Goal: Information Seeking & Learning: Understand process/instructions

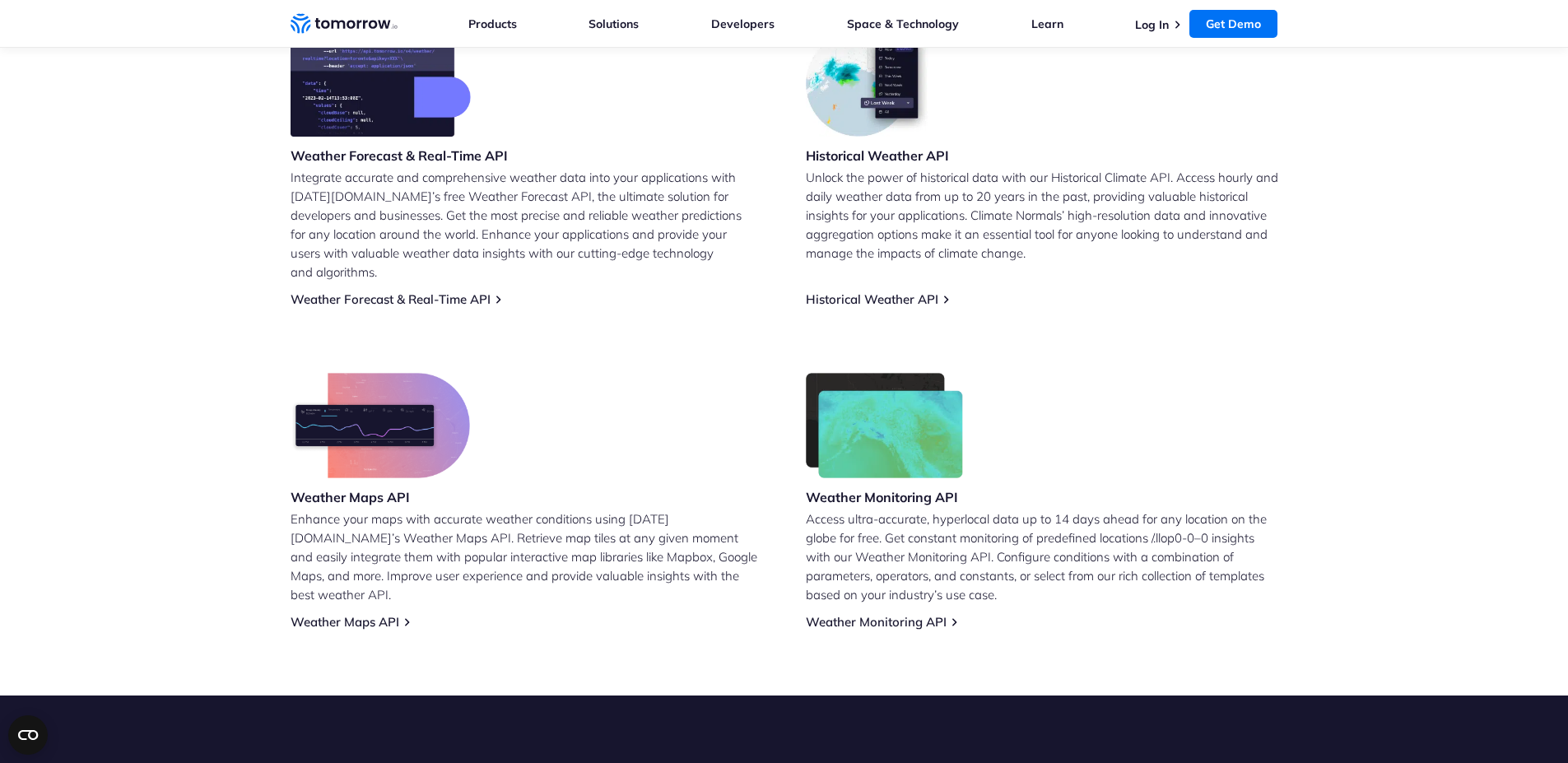
scroll to position [742, 0]
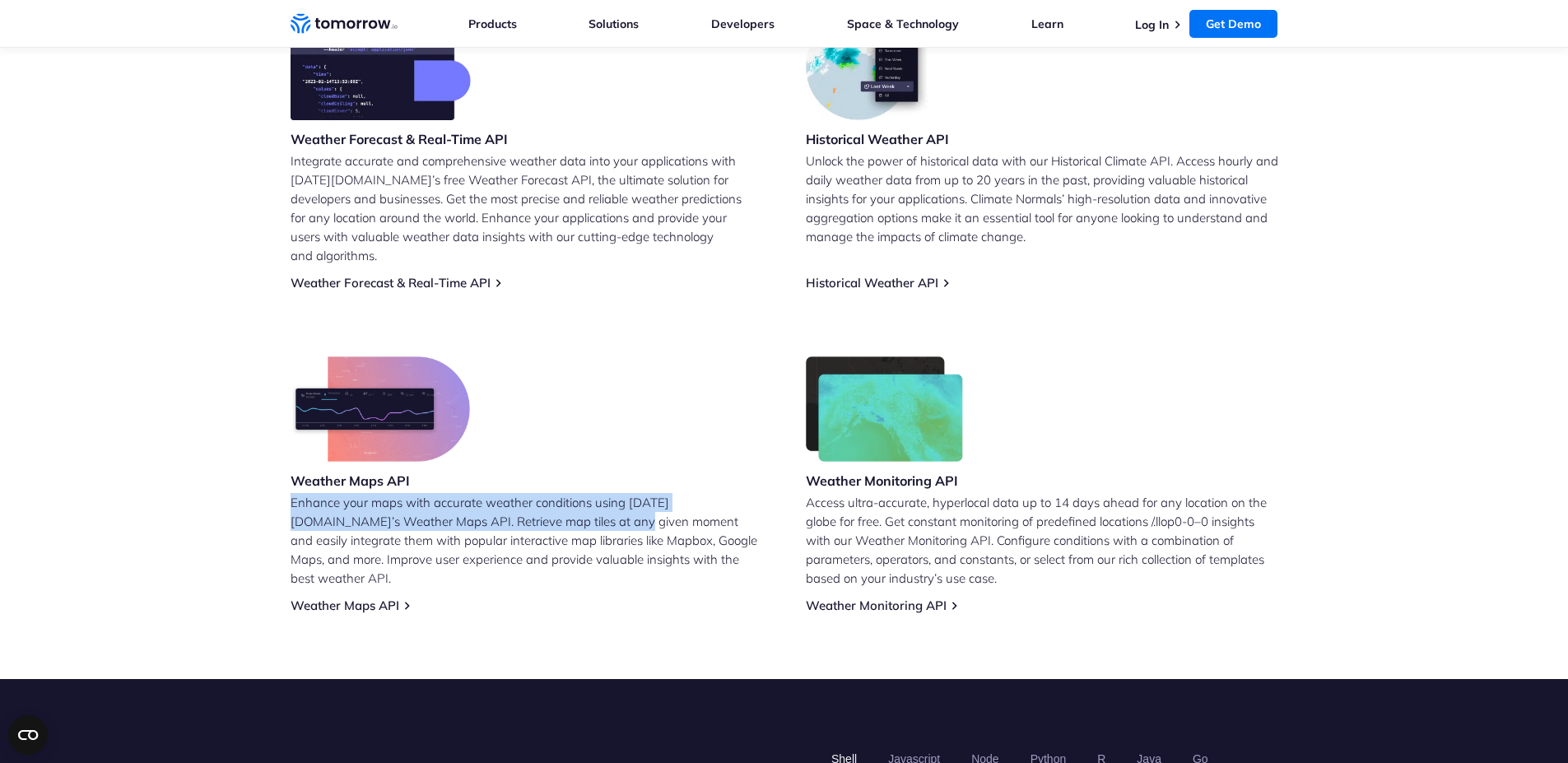
drag, startPoint x: 267, startPoint y: 477, endPoint x: 532, endPoint y: 493, distance: 265.5
click at [532, 493] on section "Leverage Tomorrow.io’s Free Weather API Weather Forecast & Real-Time API Integr…" at bounding box center [784, 265] width 1568 height 827
click at [533, 493] on p "Enhance your maps with accurate weather conditions using Tomorrow.io’s Weather …" at bounding box center [526, 540] width 472 height 95
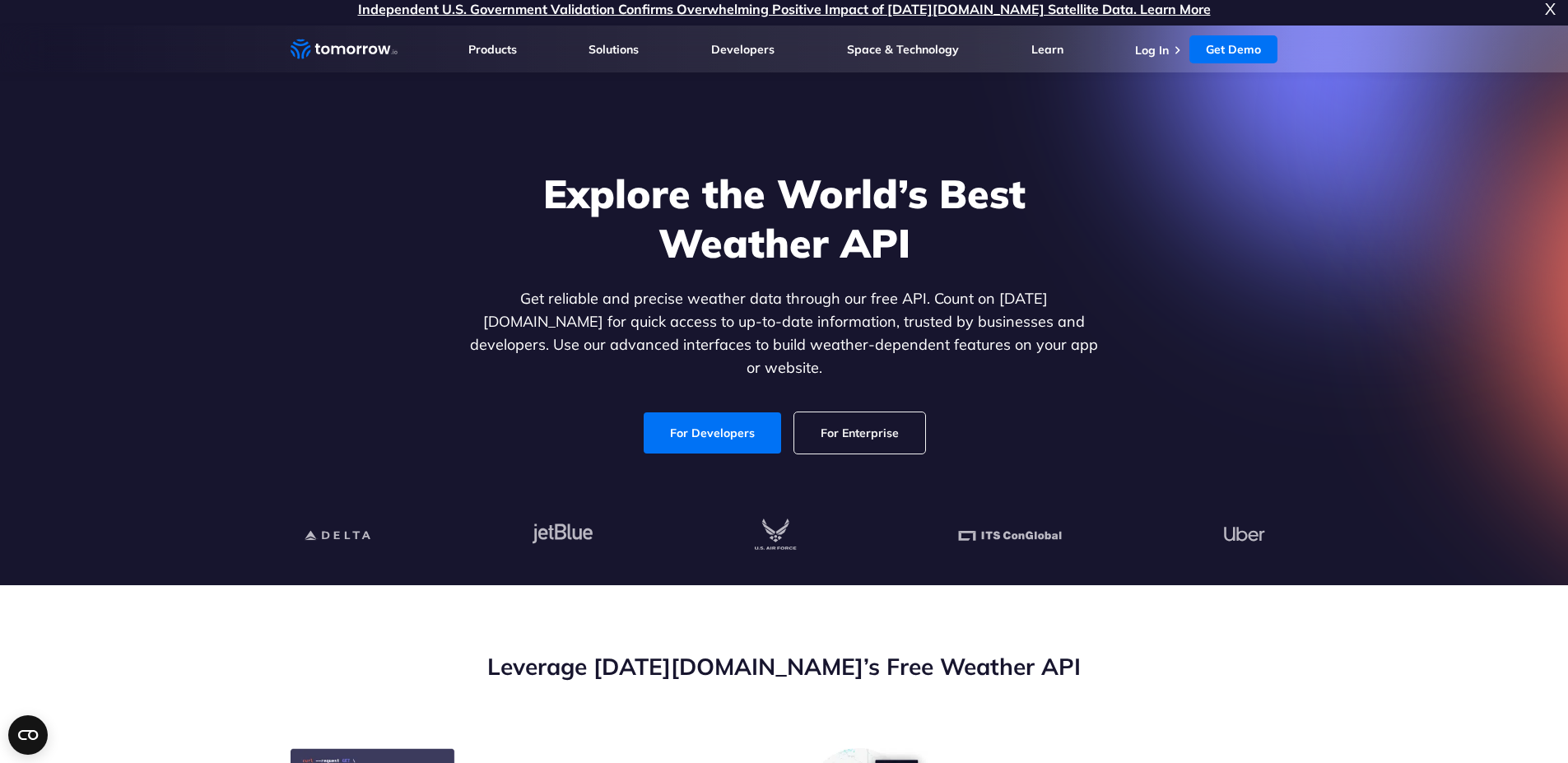
scroll to position [0, 0]
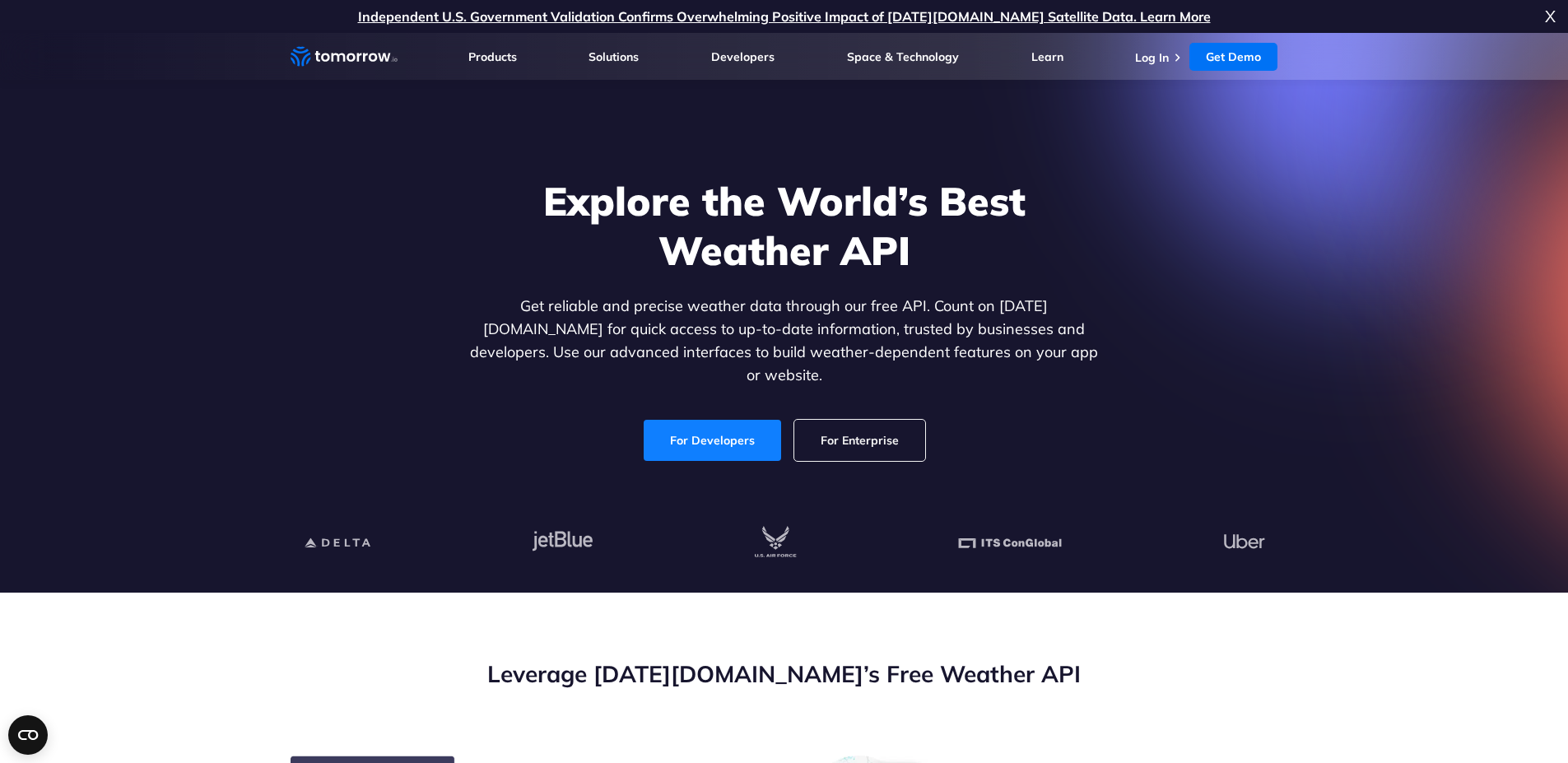
click at [700, 429] on link "For Developers" at bounding box center [712, 440] width 138 height 41
click at [704, 420] on link "For Developers" at bounding box center [712, 440] width 138 height 41
click at [907, 420] on link "For Enterprise" at bounding box center [859, 440] width 131 height 41
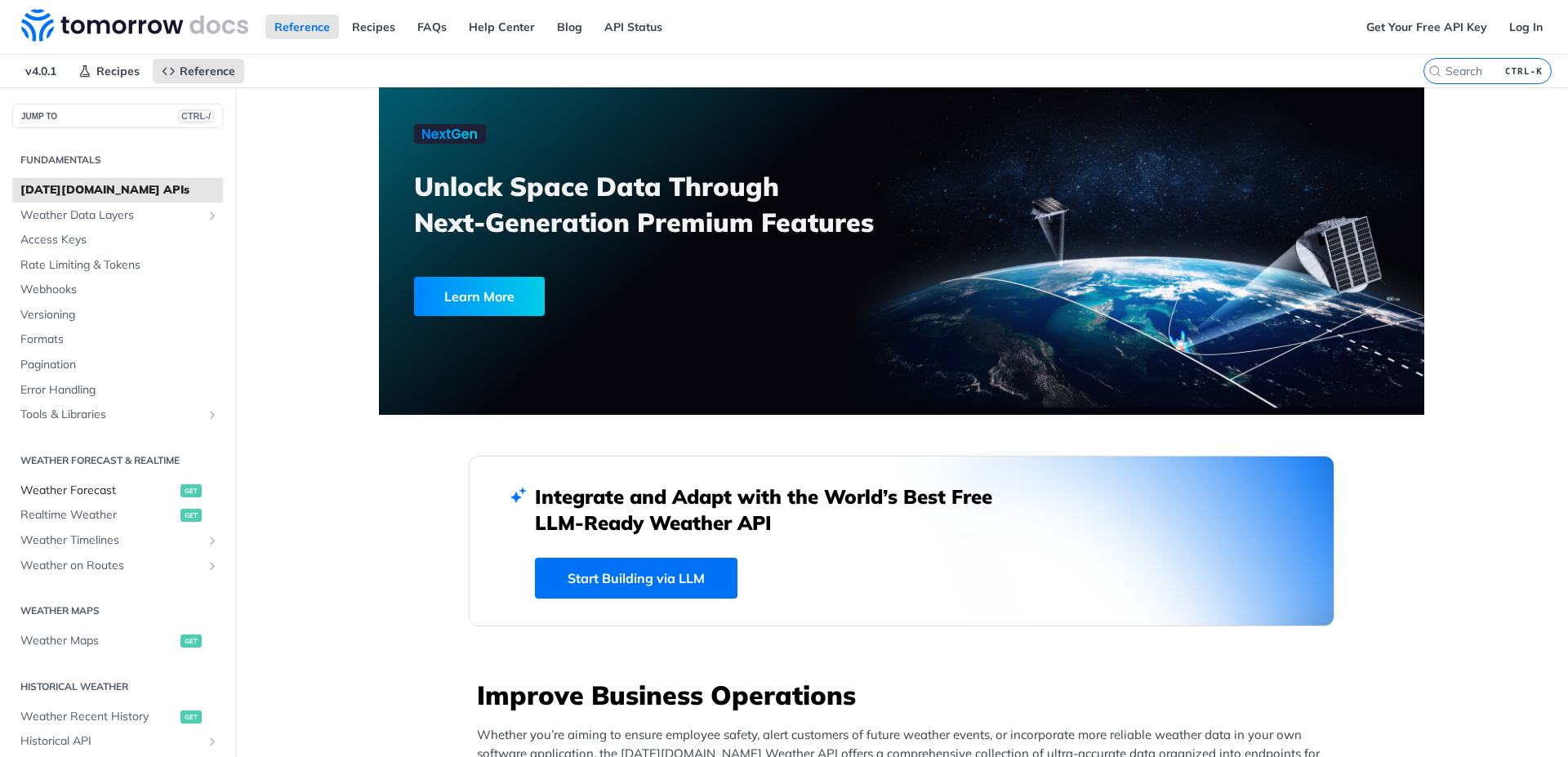
click at [123, 494] on span "Weather Forecast" at bounding box center [99, 490] width 156 height 16
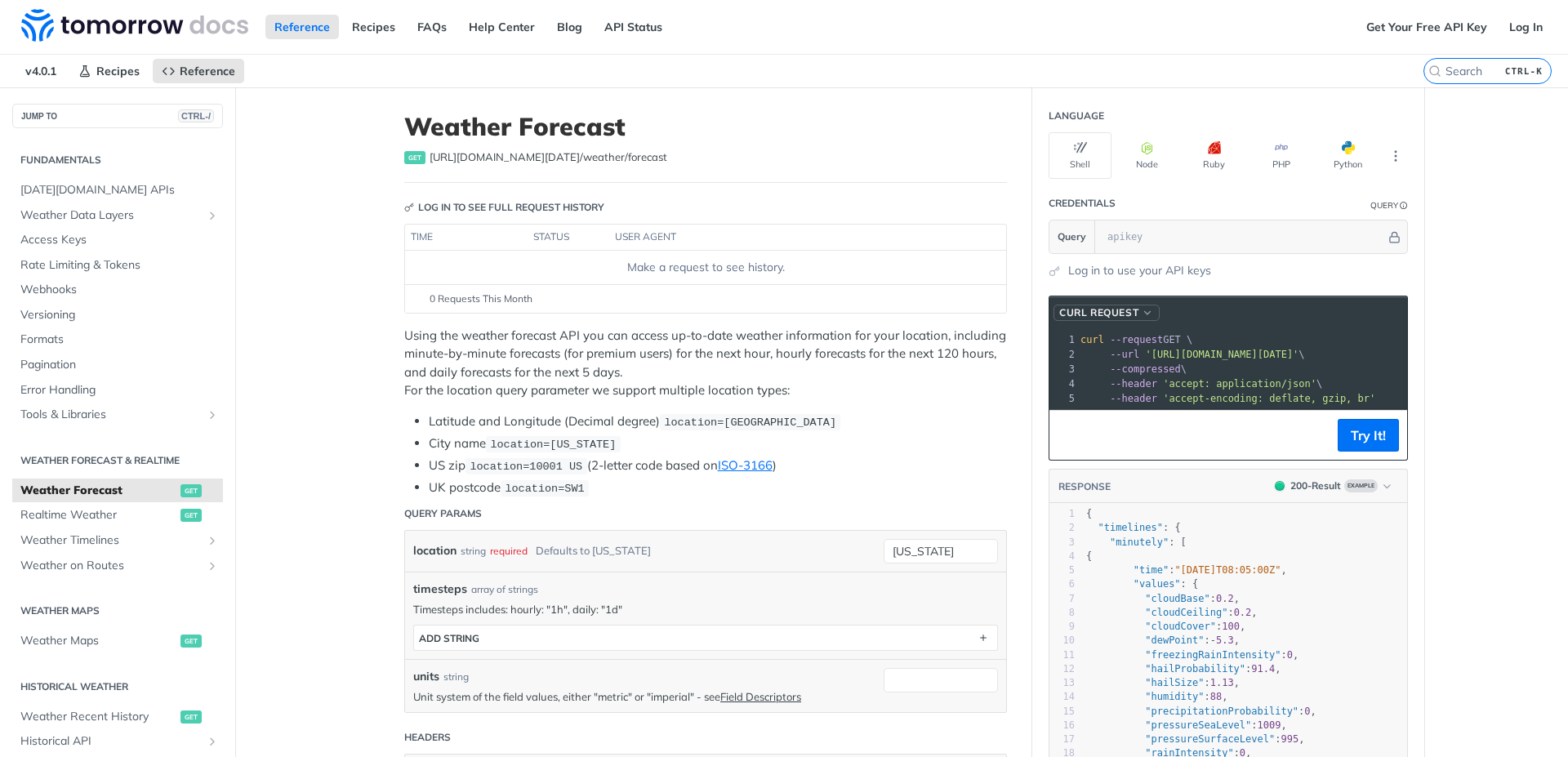
click at [1142, 318] on span "button" at bounding box center [1148, 313] width 12 height 11
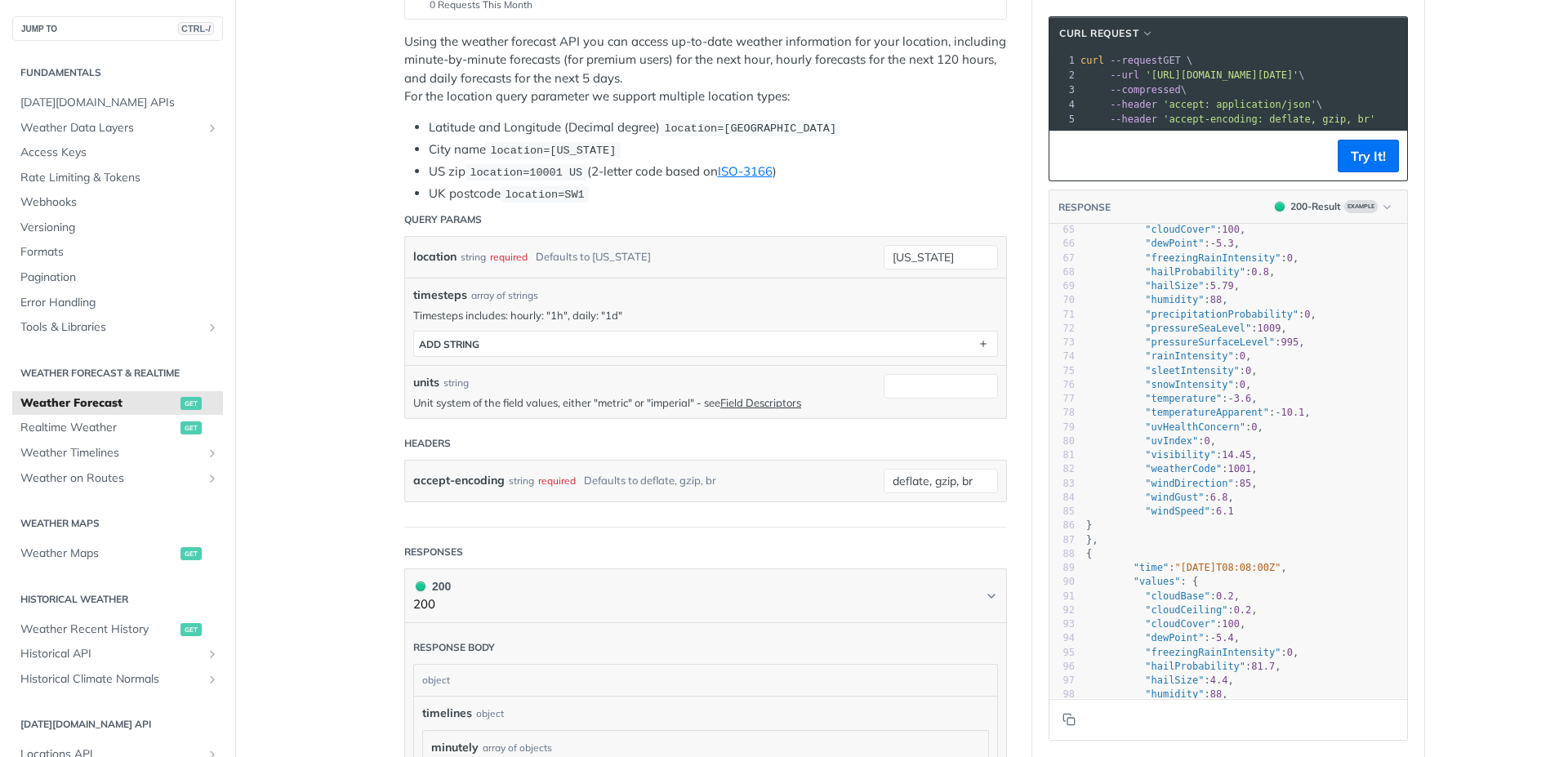
scroll to position [861, 0]
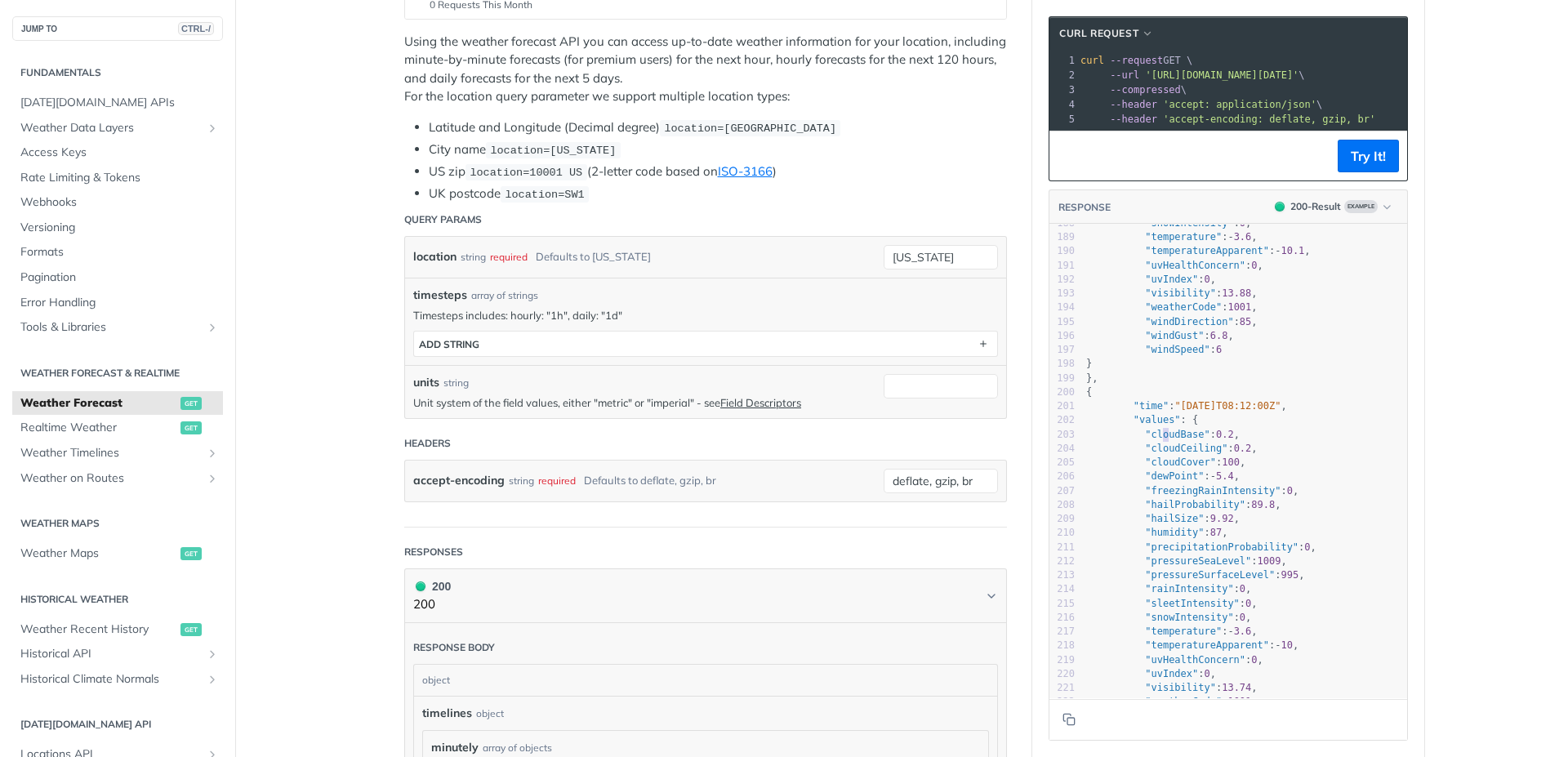
type textarea "oudBase": 0.2, "cloudCeiling": 0.2, "clou"
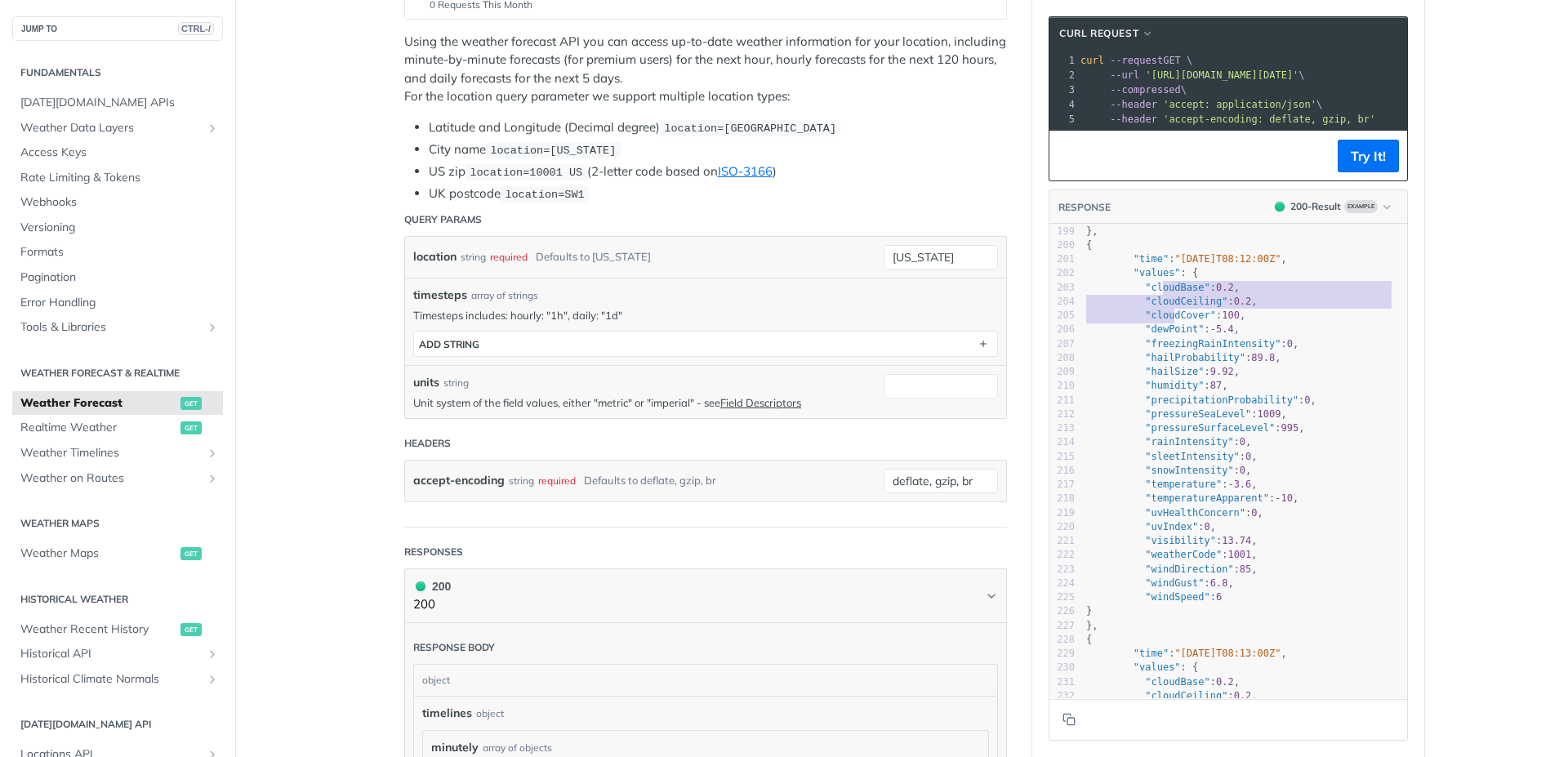
drag, startPoint x: 1161, startPoint y: 452, endPoint x: 1170, endPoint y: 469, distance: 19.2
click at [1170, 469] on div "168 "windGust" : 6.8 , 169 "windSpeed" : 6 170 } 171 }, 172 { 173 "time" : "202…" at bounding box center [1245, 252] width 324 height 930
click at [1170, 462] on span ""sleetIntensity"" at bounding box center [1193, 456] width 95 height 11
click at [1193, 490] on span ""temperature"" at bounding box center [1183, 483] width 76 height 11
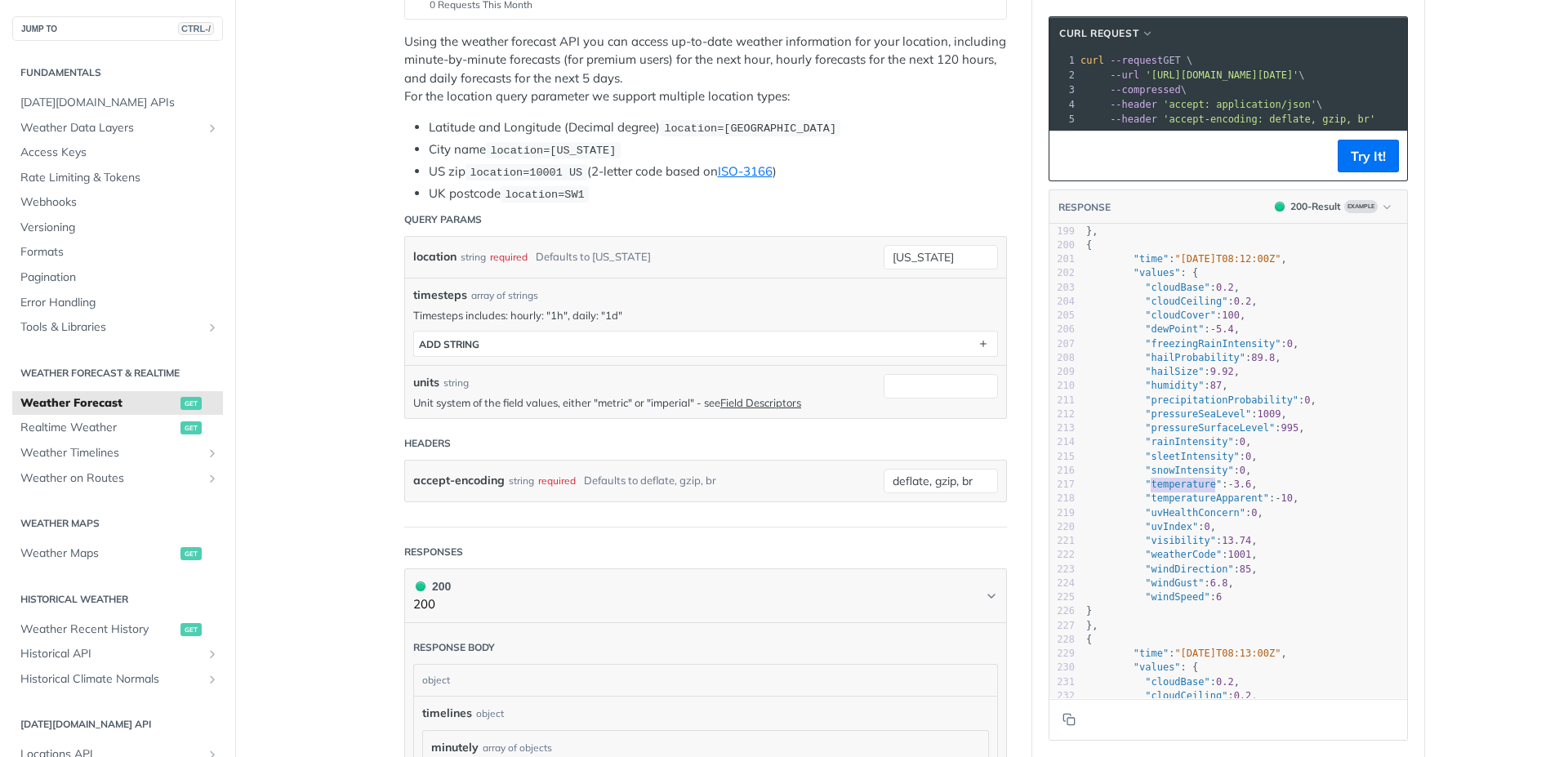
type textarea ""temperature": -3.6,"
click at [1193, 490] on span ""temperature"" at bounding box center [1183, 483] width 76 height 11
click at [1157, 490] on span ""temperature"" at bounding box center [1183, 483] width 76 height 11
type textarea "temperature": -3.6, "temperatureApparent": -10,"
drag, startPoint x: 1148, startPoint y: 497, endPoint x: 1323, endPoint y: 515, distance: 175.9
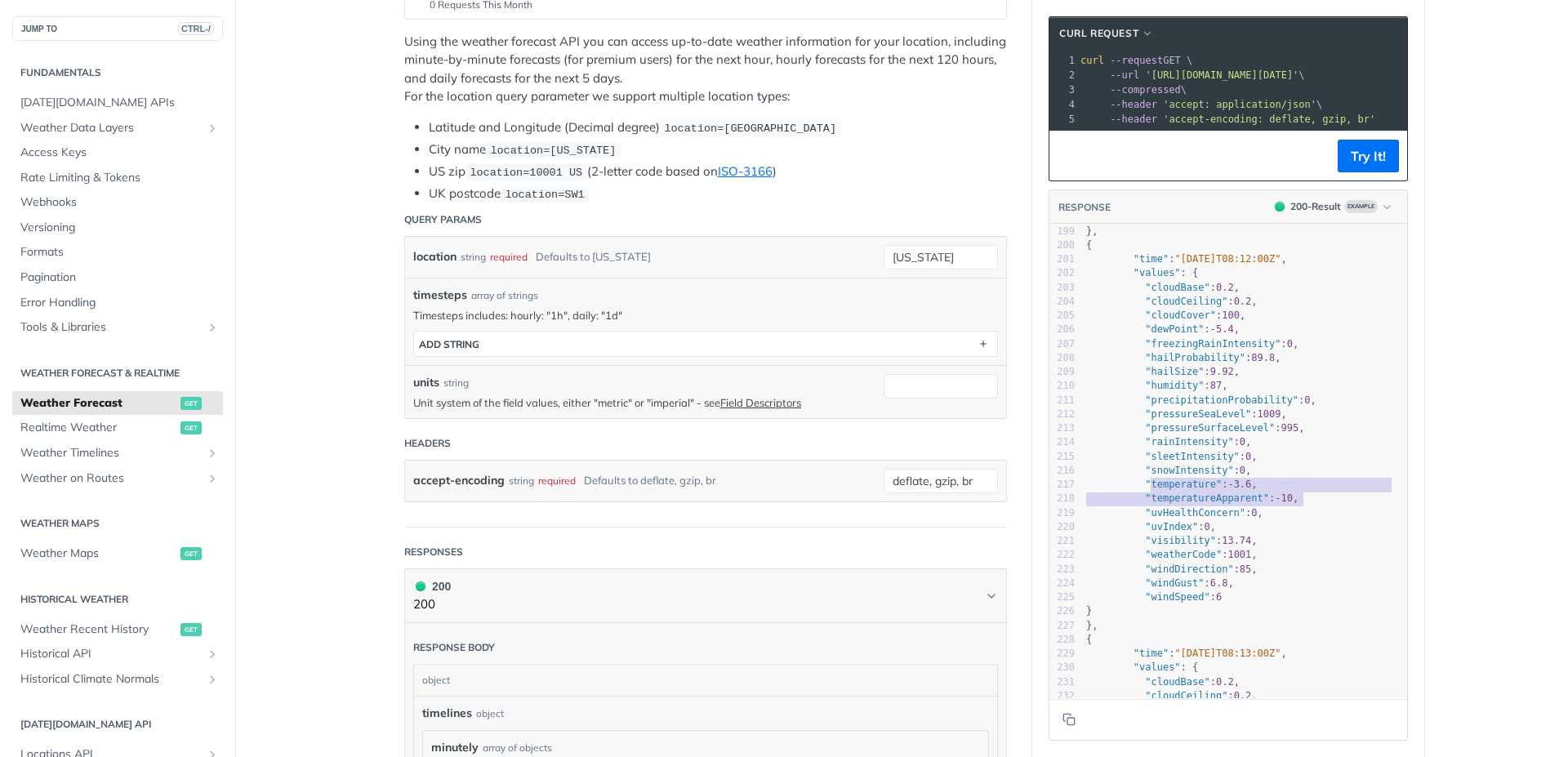
click at [1323, 515] on div "168 "windGust" : 6.8 , 169 "windSpeed" : 6 170 } 171 }, 172 { 173 "time" : "202…" at bounding box center [1245, 252] width 324 height 930
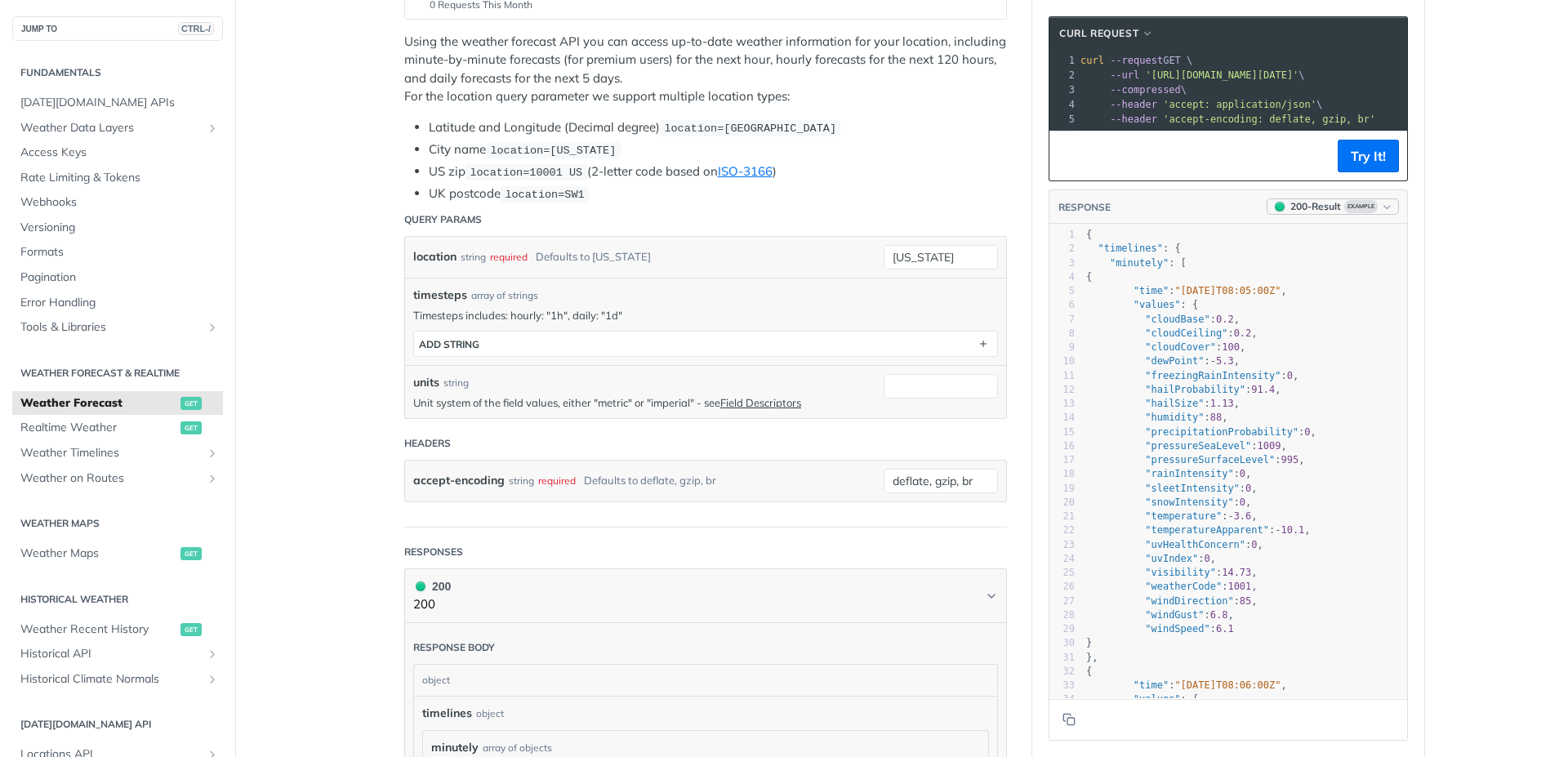
click at [1381, 213] on icon "button" at bounding box center [1387, 207] width 12 height 12
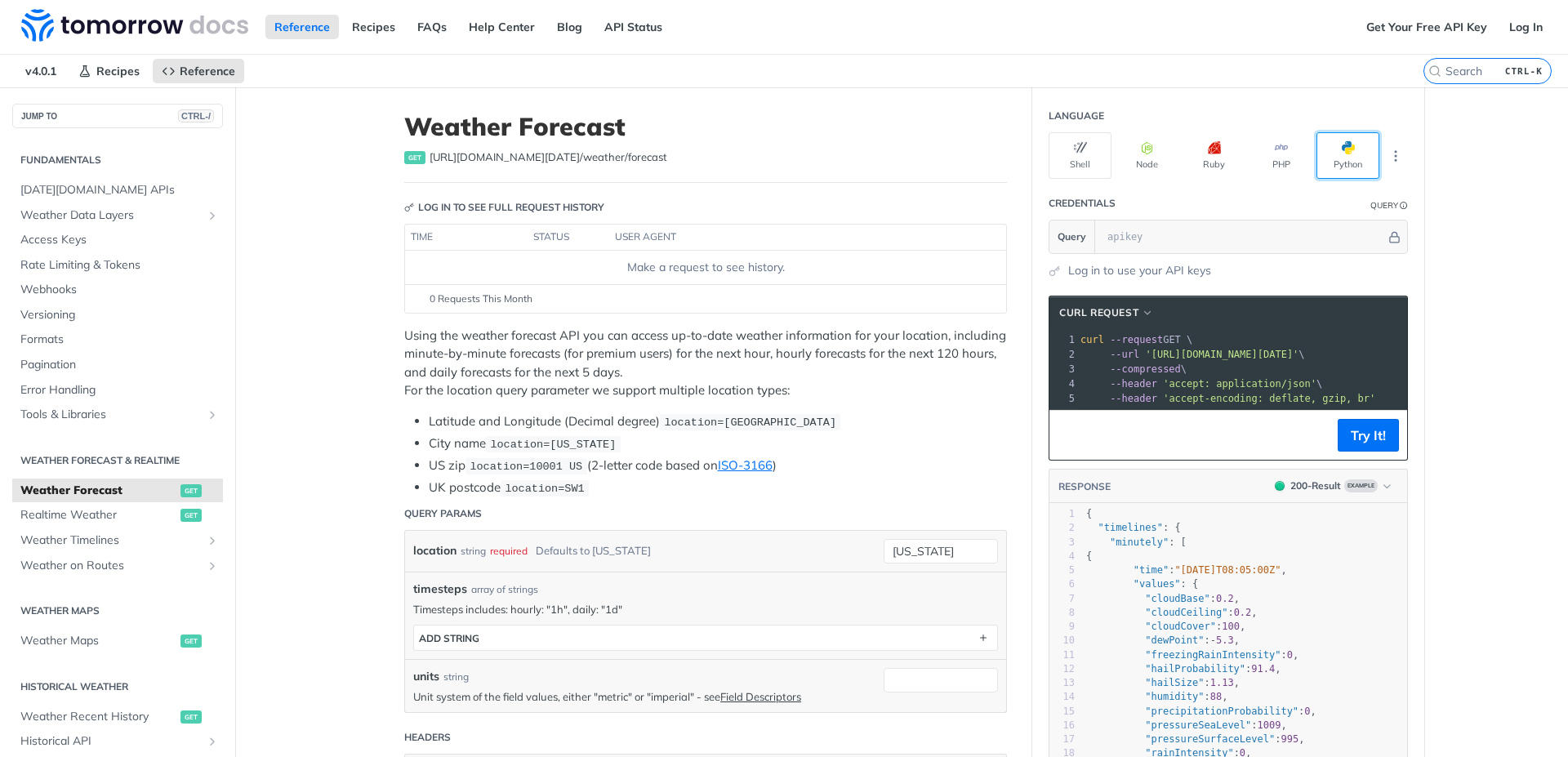
click at [1335, 157] on button "Python" at bounding box center [1348, 155] width 63 height 47
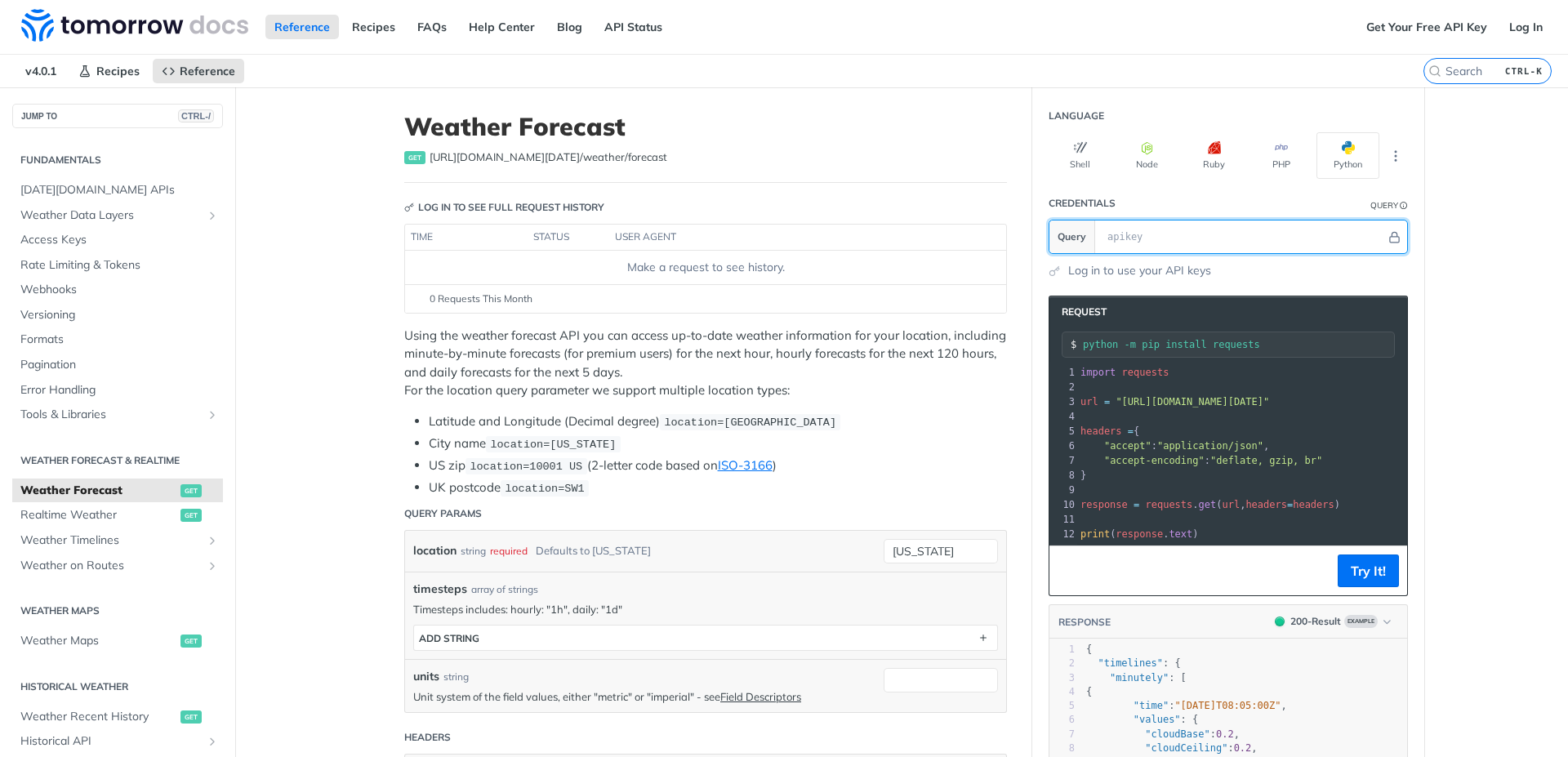
click at [1123, 241] on input "text" at bounding box center [1242, 237] width 286 height 32
click at [1124, 230] on input "text" at bounding box center [1242, 237] width 286 height 32
click at [1180, 408] on pre "url = "https://api.tomorrow.io/v4/weather/forecast?location=new%20york"" at bounding box center [1289, 401] width 423 height 14
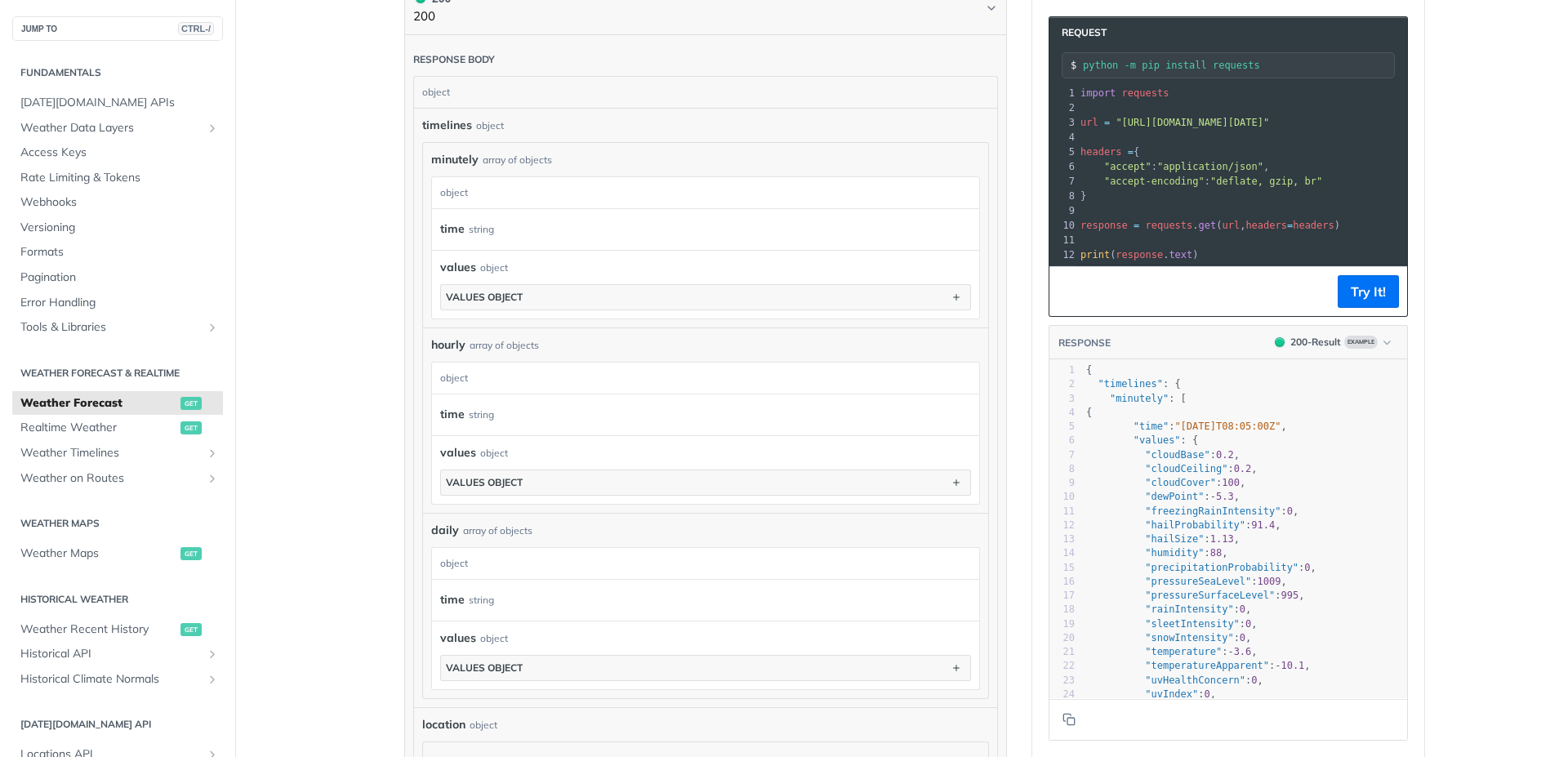
click at [617, 531] on div "daily array of objects" at bounding box center [706, 530] width 549 height 17
click at [553, 690] on div "daily array of objects daily object time string values object values object" at bounding box center [705, 606] width 565 height 185
drag, startPoint x: 548, startPoint y: 682, endPoint x: 542, endPoint y: 669, distance: 14.3
click at [547, 681] on div "values object values object" at bounding box center [706, 655] width 547 height 69
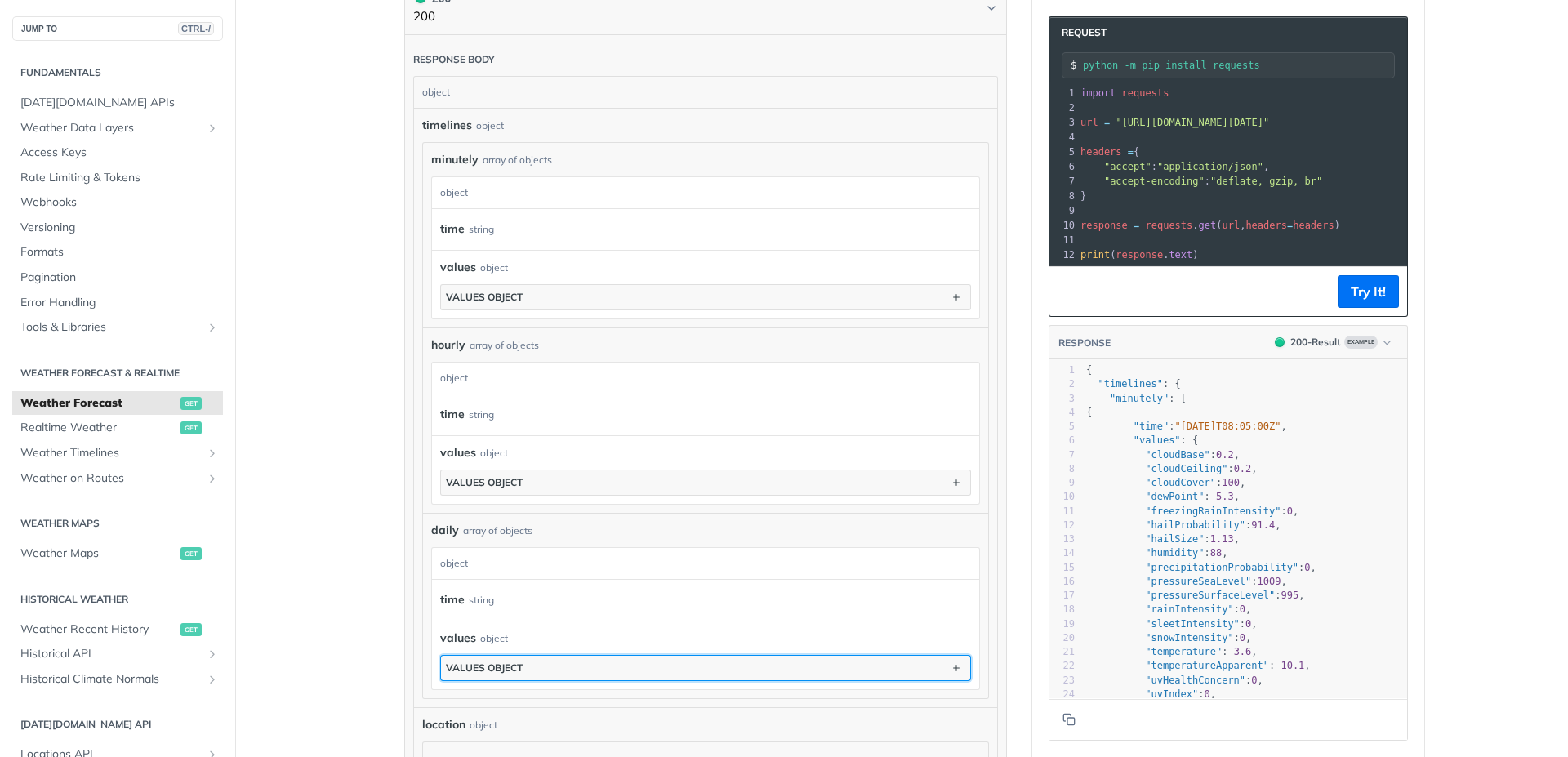
click at [543, 669] on button "values object" at bounding box center [705, 668] width 529 height 25
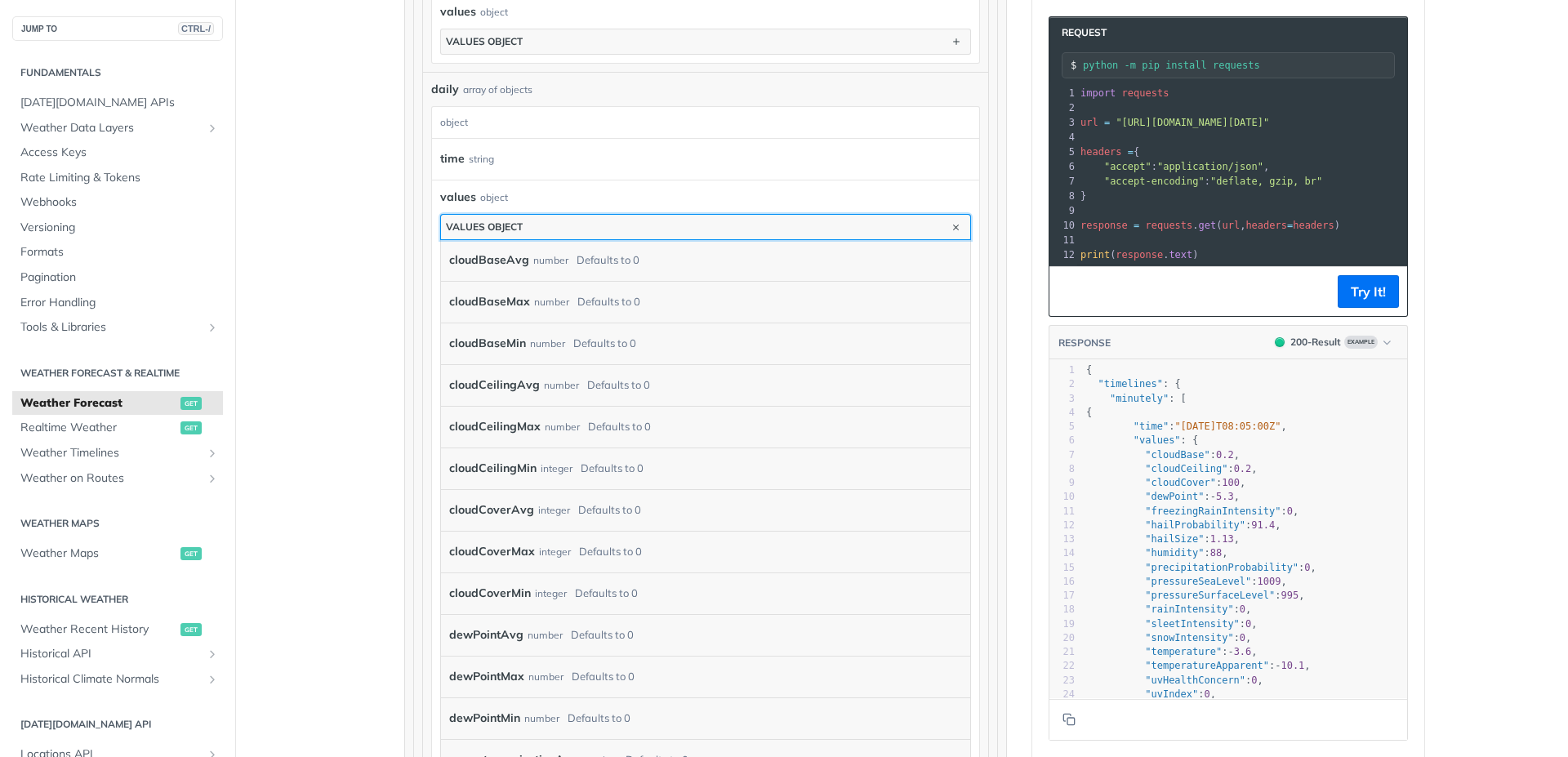
click at [940, 228] on button "values object" at bounding box center [705, 227] width 529 height 25
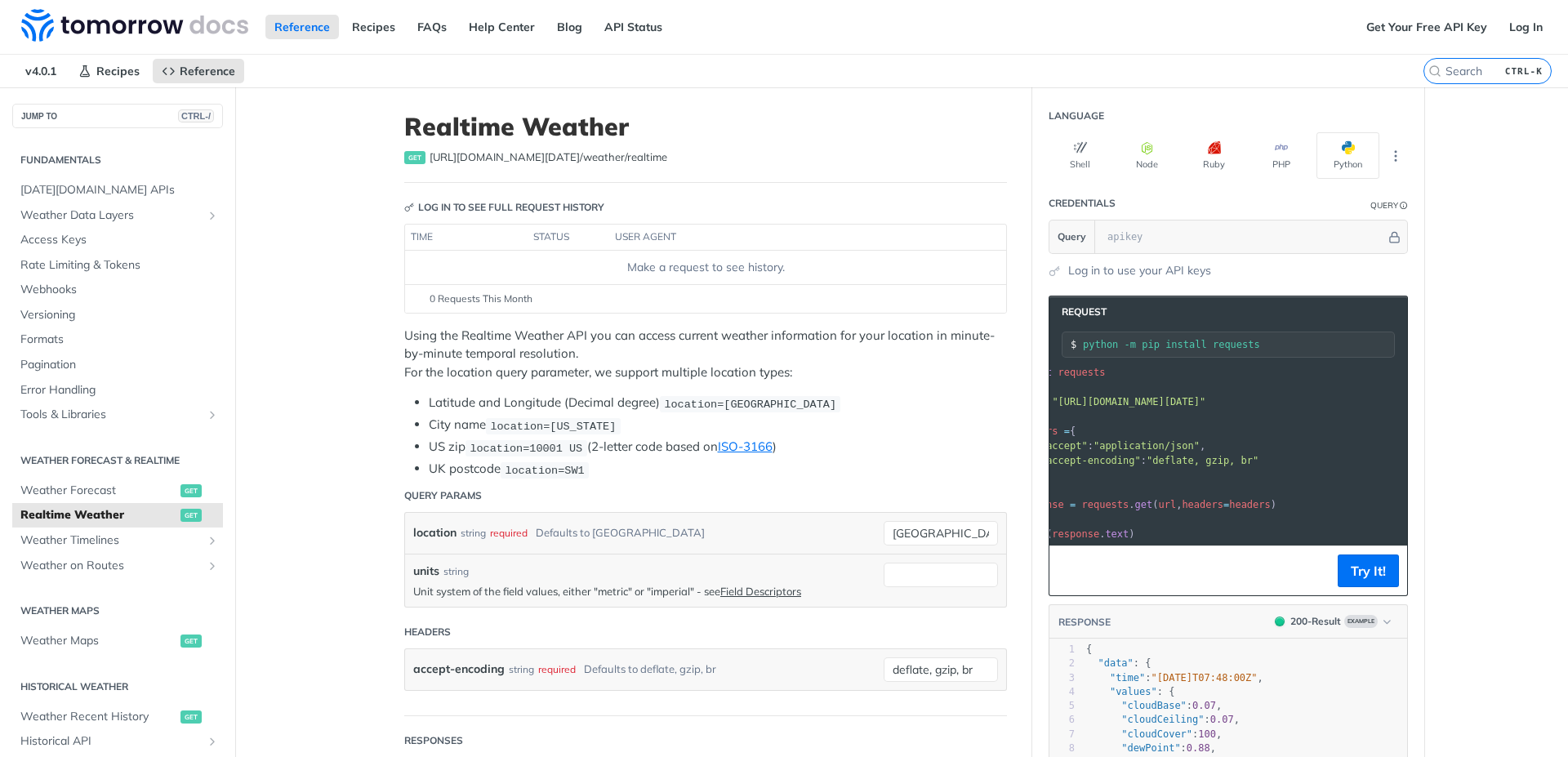
scroll to position [0, 1]
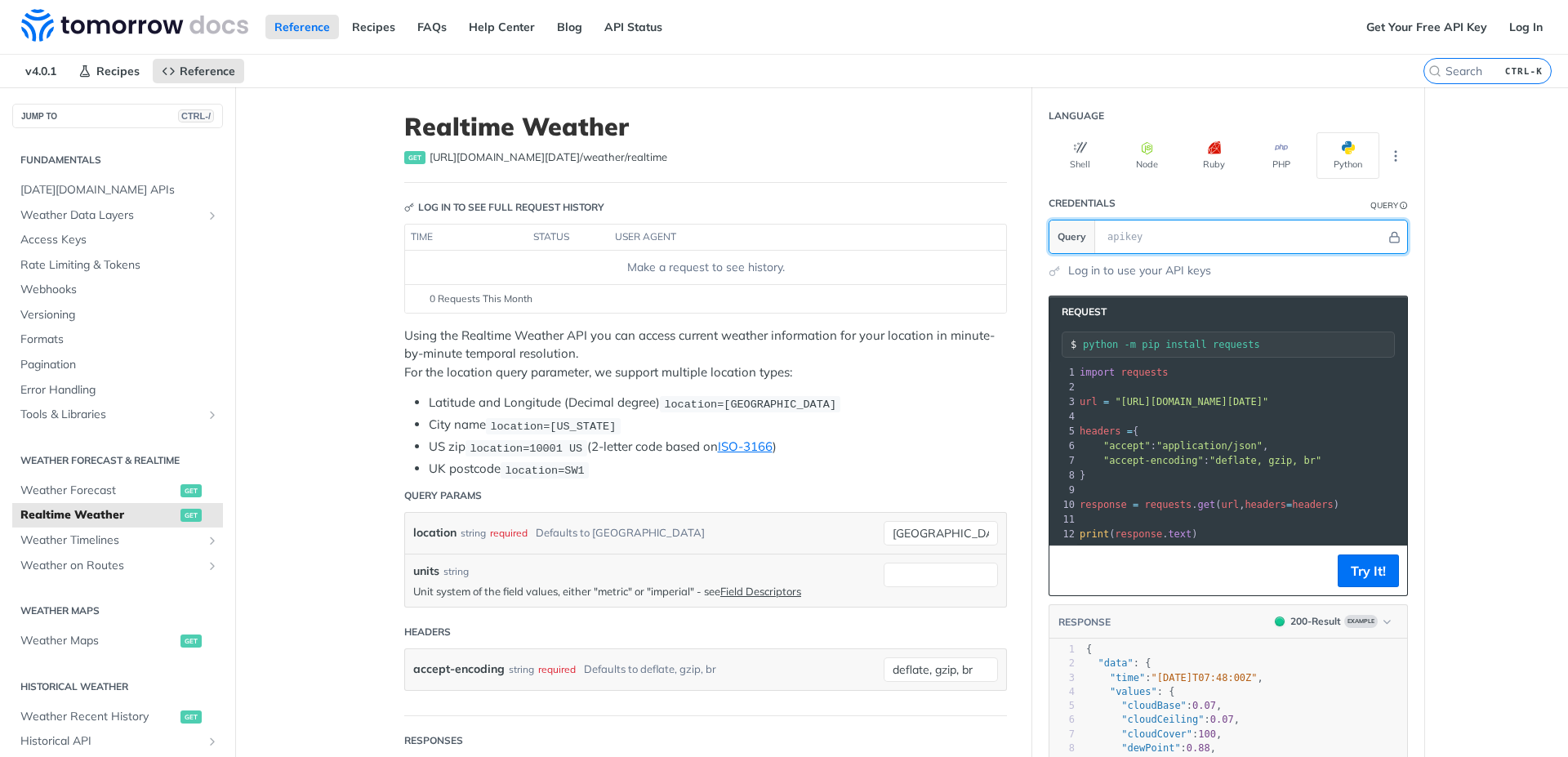
click at [1149, 240] on input "text" at bounding box center [1242, 237] width 286 height 32
click at [1136, 225] on input "text" at bounding box center [1242, 237] width 286 height 32
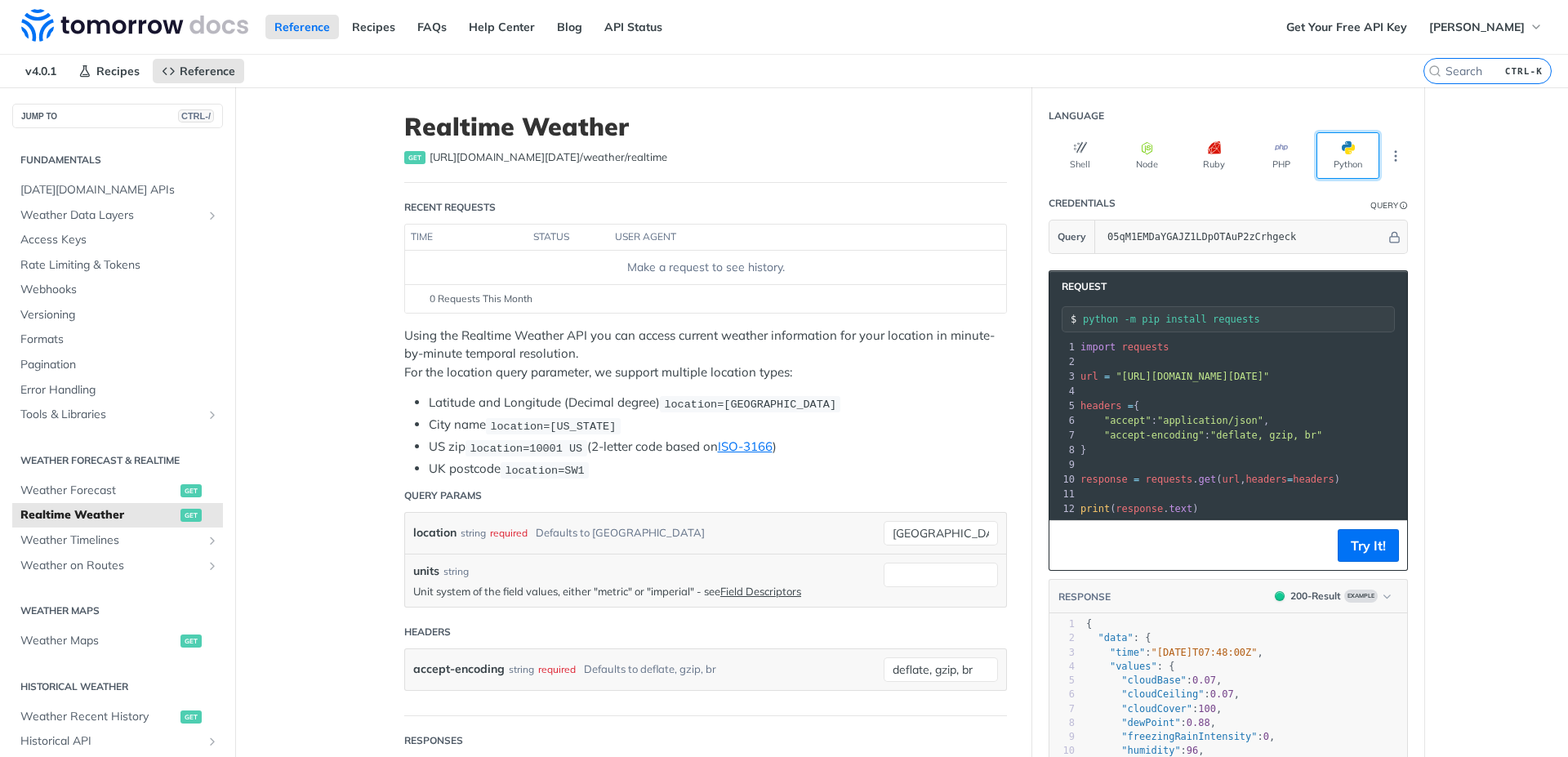
click at [1336, 156] on button "Python" at bounding box center [1348, 155] width 63 height 47
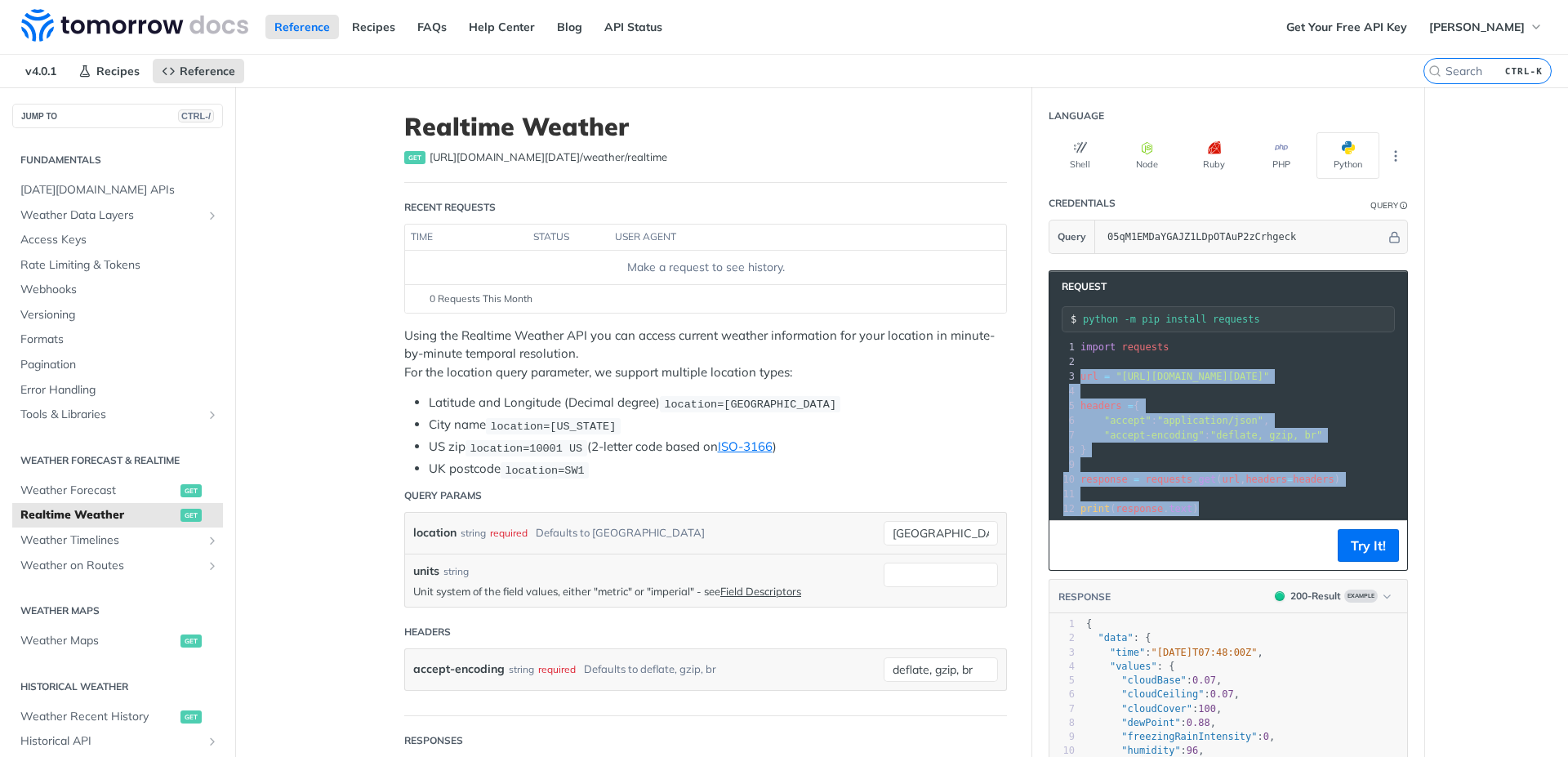
drag, startPoint x: 1205, startPoint y: 508, endPoint x: 1073, endPoint y: 383, distance: 181.8
click at [1077, 383] on div "1 import requests 2 ​ 3 url = "[URL][DOMAIN_NAME][DATE]" 4 ​ 5 headers = { 6 "a…" at bounding box center [1397, 428] width 641 height 177
copy div "url = "[URL][DOMAIN_NAME][DATE]" 4 ​ 5 headers = { 6 "accept" : "application/js…"
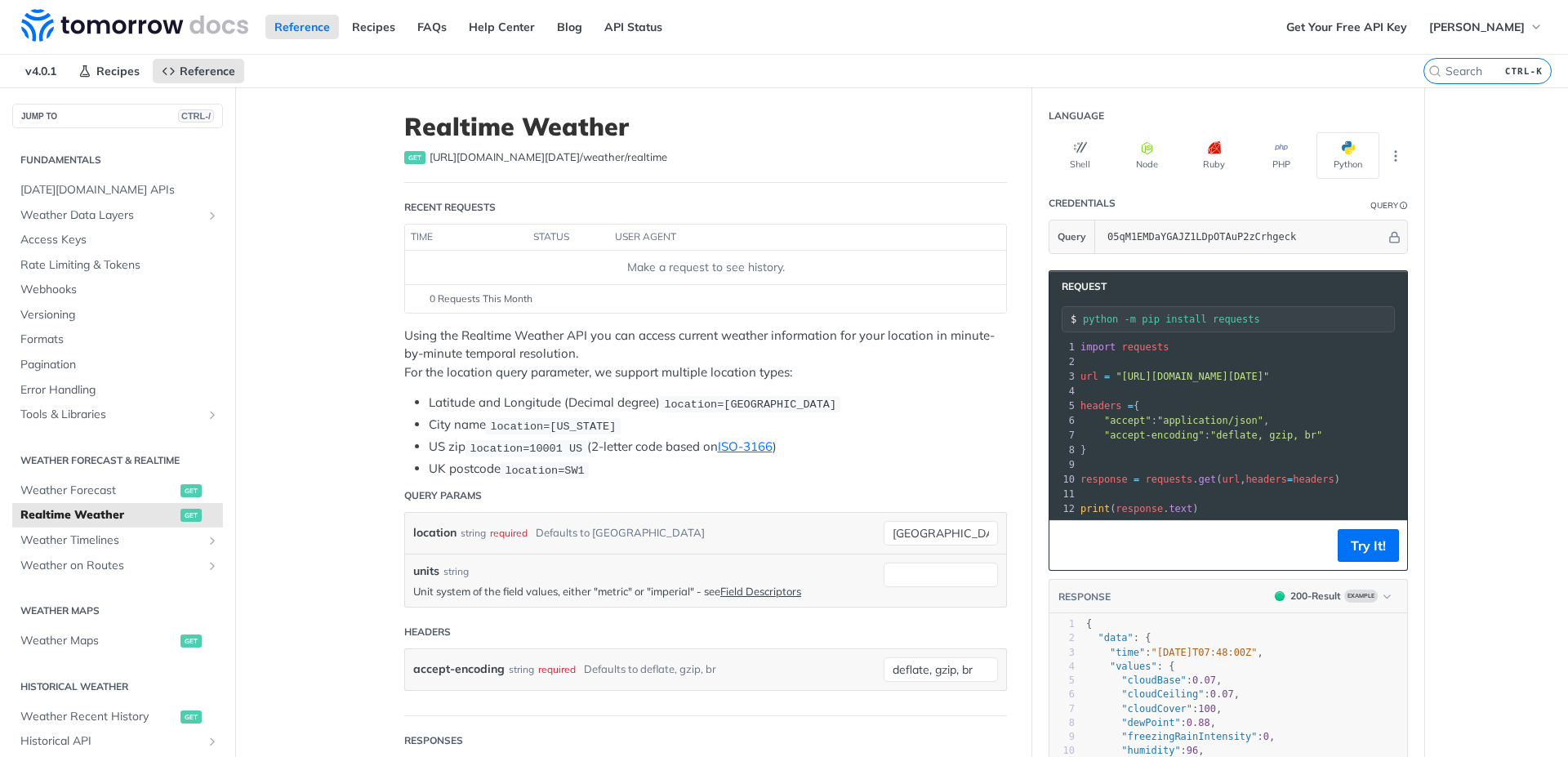
click at [1100, 351] on span "import" at bounding box center [1097, 347] width 35 height 11
copy div "import requests 2"
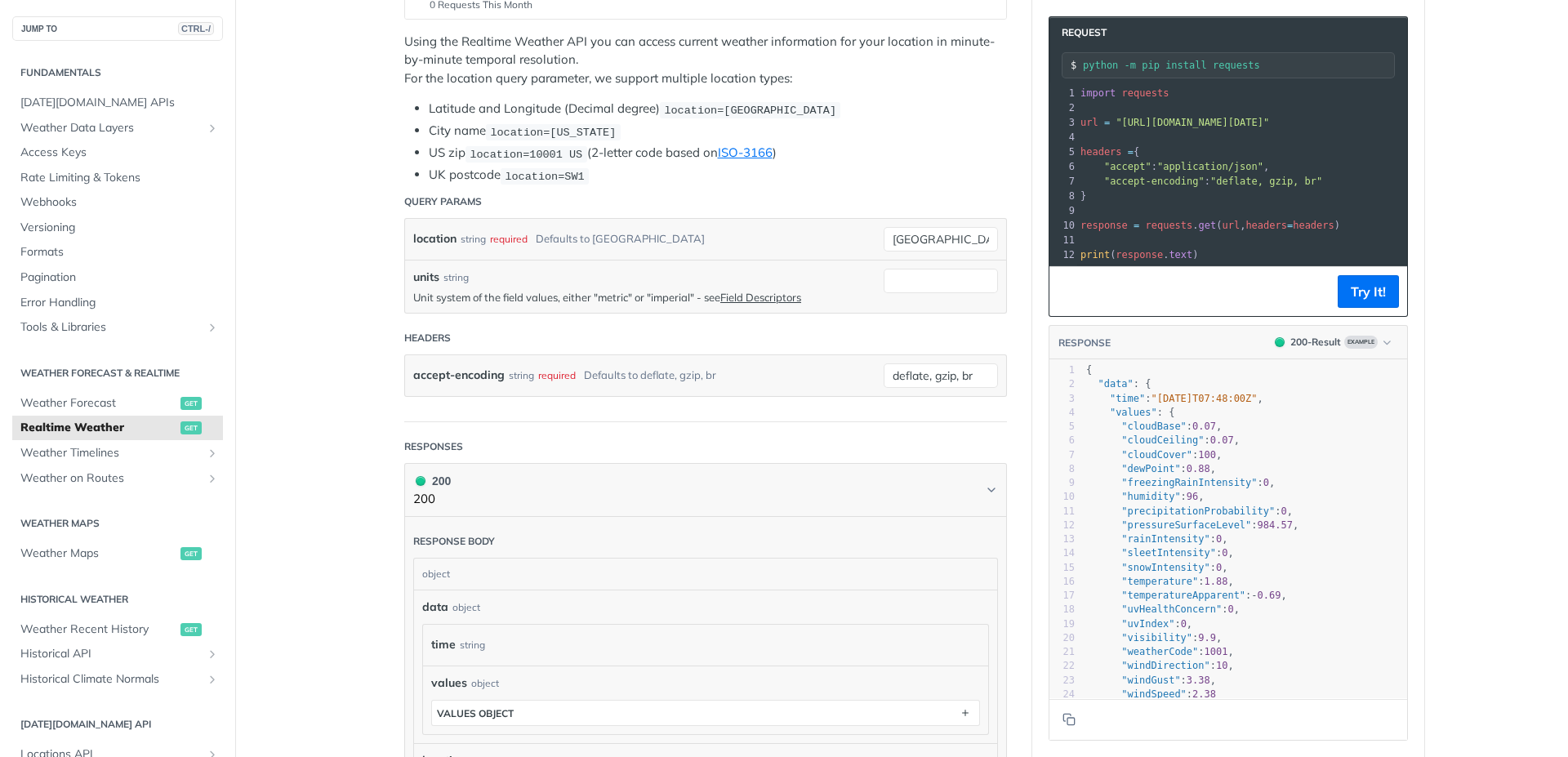
click at [1225, 489] on span ""freezingRainIntensity"" at bounding box center [1189, 483] width 136 height 11
type textarea "{ "data": { "time": "2023-01-26T07:48:00Z", "values": { "cloudBase": 0.07, "clo…"
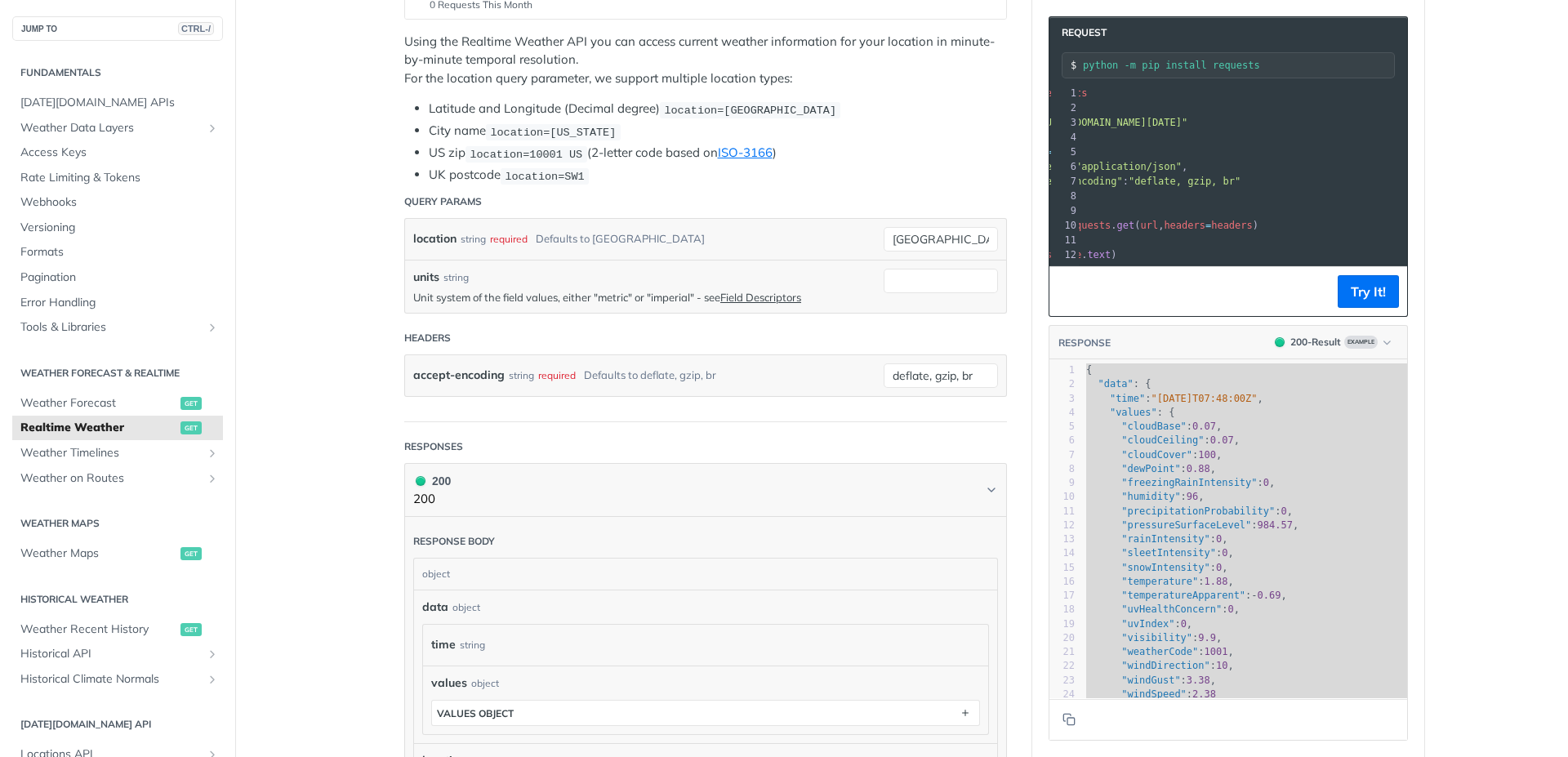
scroll to position [0, 120]
click at [1204, 517] on span ""precipitationProbability"" at bounding box center [1198, 511] width 154 height 11
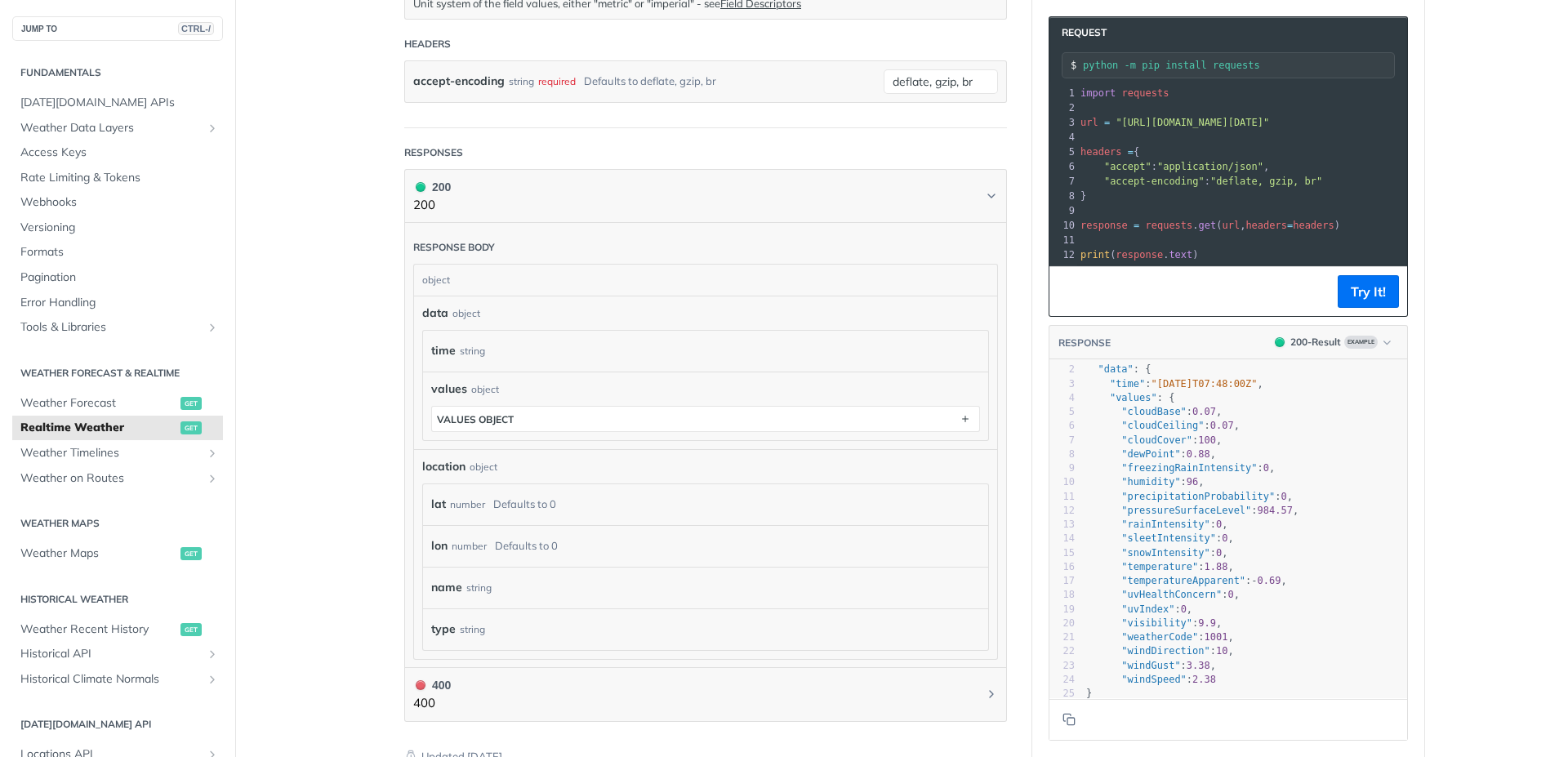
scroll to position [1, 0]
click at [136, 398] on span "Weather Forecast" at bounding box center [99, 403] width 156 height 16
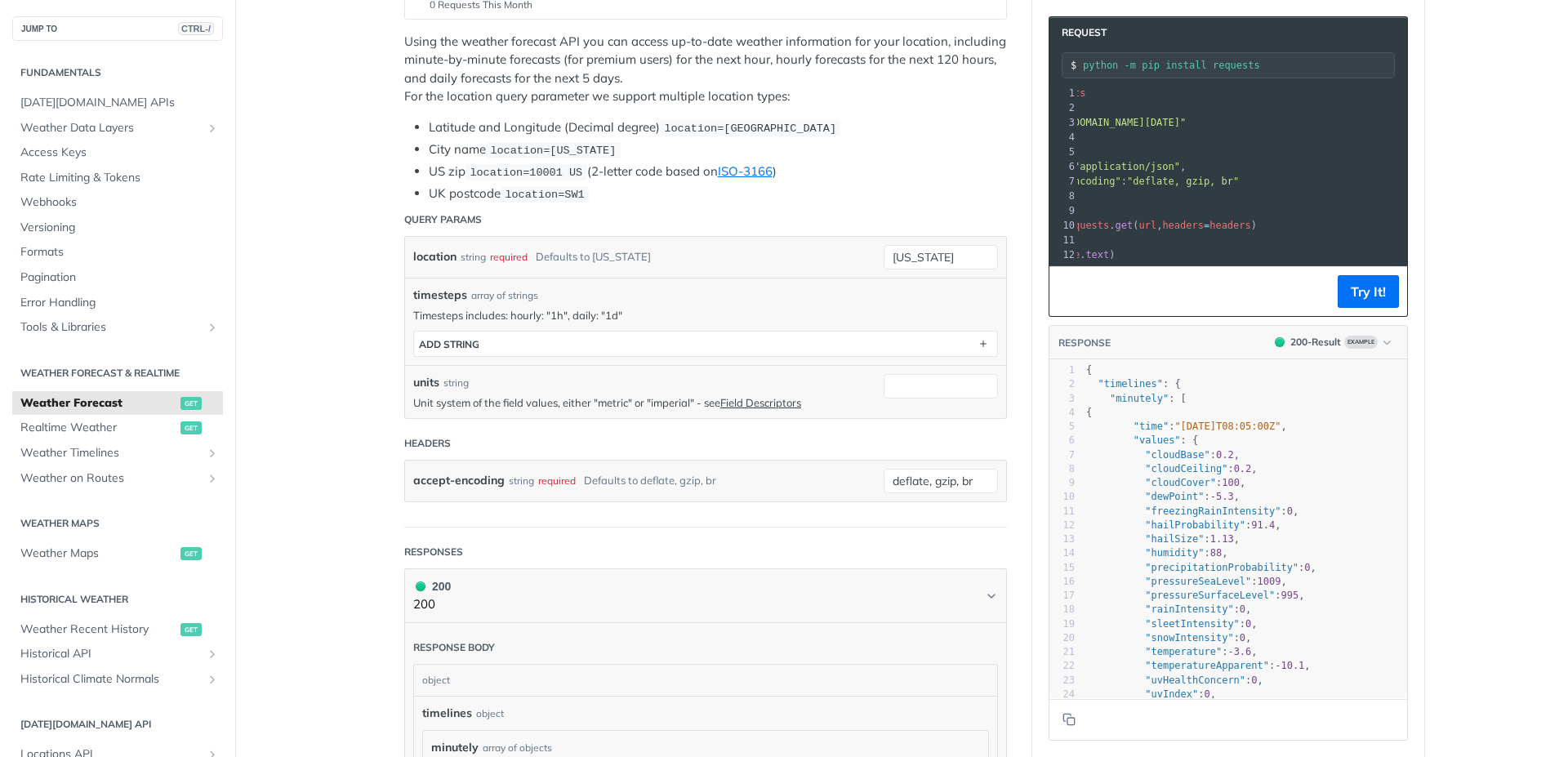
scroll to position [0, 37]
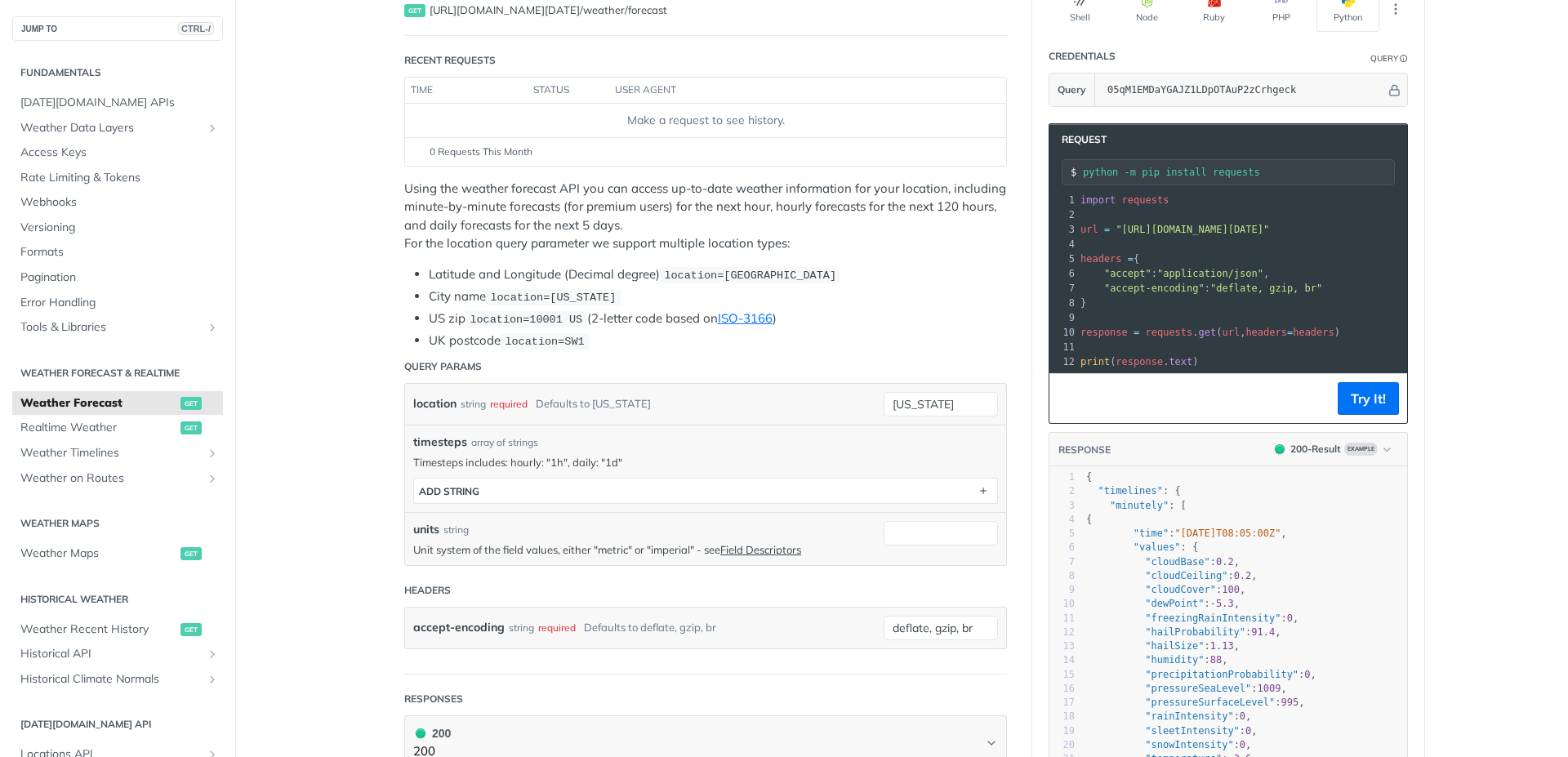
drag, startPoint x: 1217, startPoint y: 371, endPoint x: 1237, endPoint y: 374, distance: 20.2
click at [1237, 372] on div at bounding box center [1242, 371] width 330 height 1
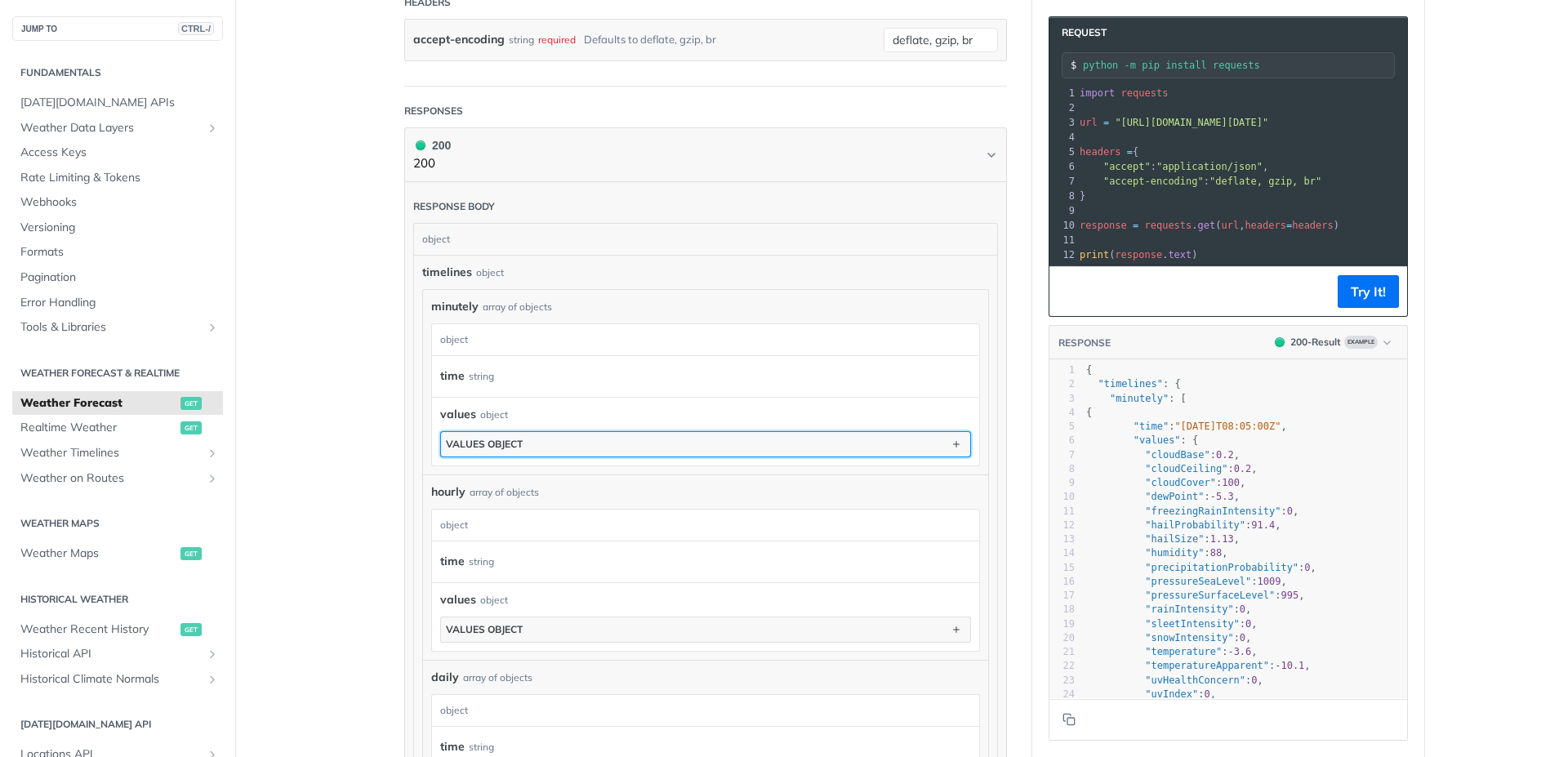
click at [748, 444] on button "values object" at bounding box center [705, 444] width 529 height 25
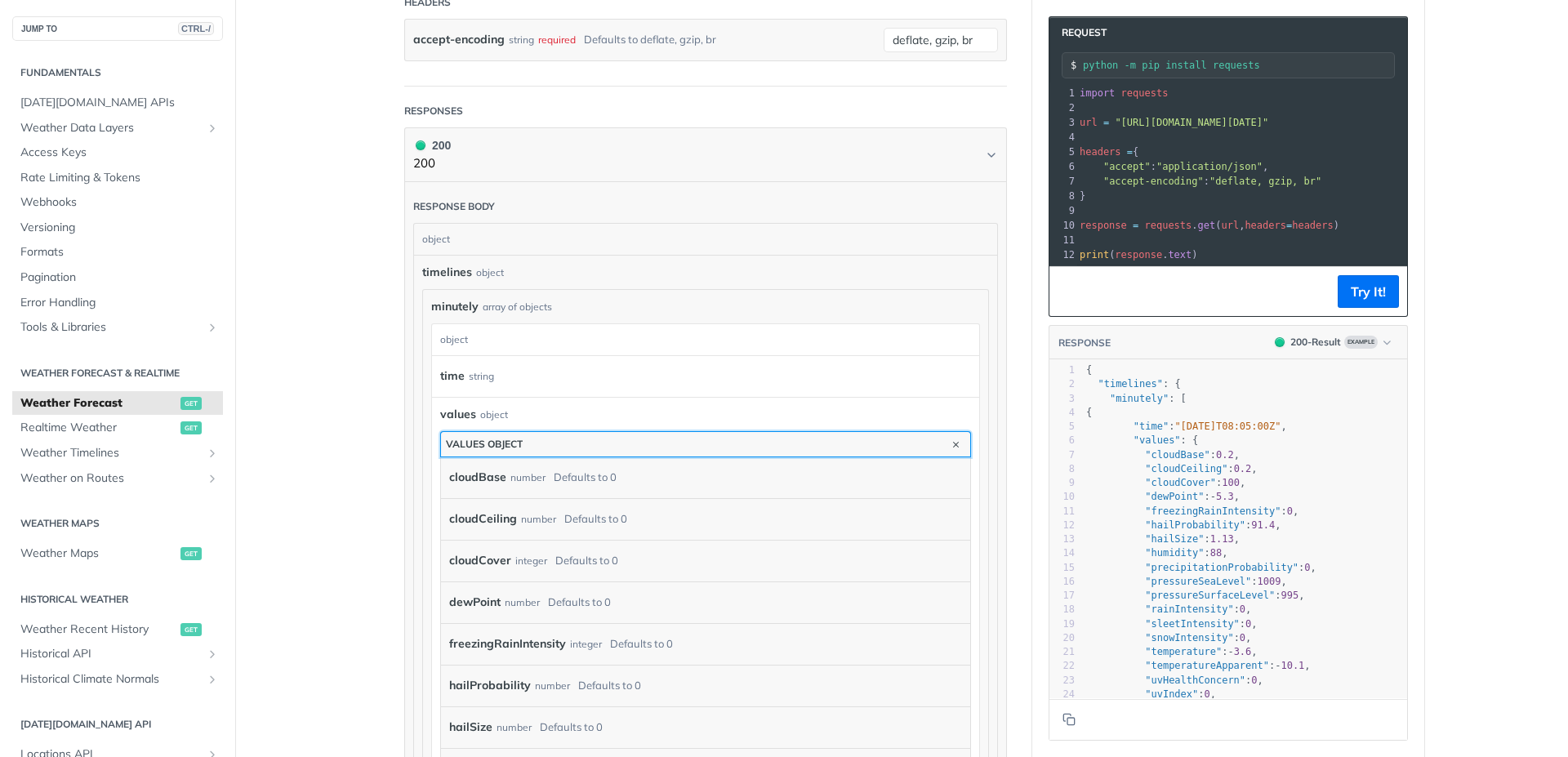
click at [748, 444] on button "values object" at bounding box center [705, 444] width 529 height 25
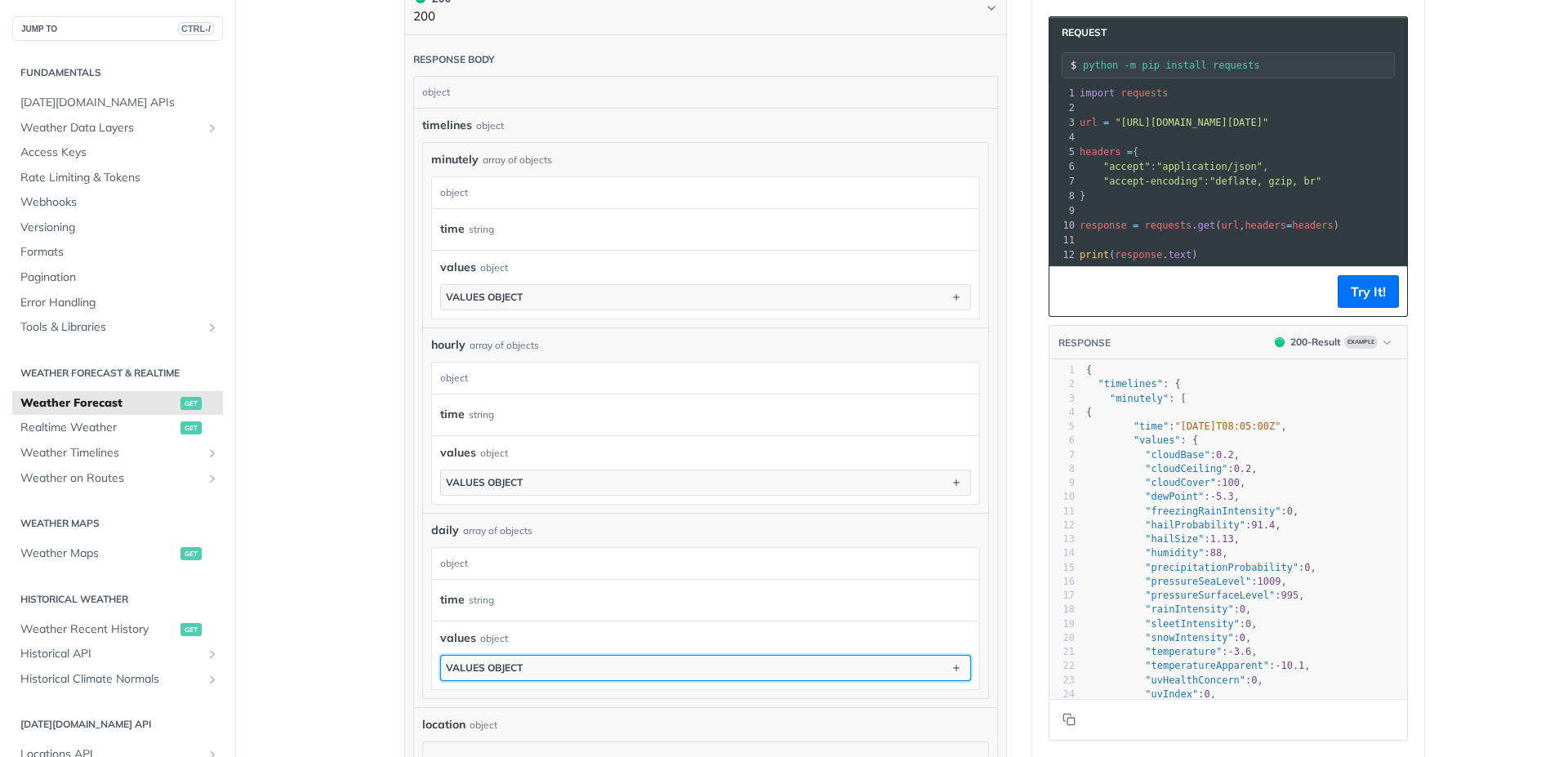
click at [640, 672] on button "values object" at bounding box center [705, 668] width 529 height 25
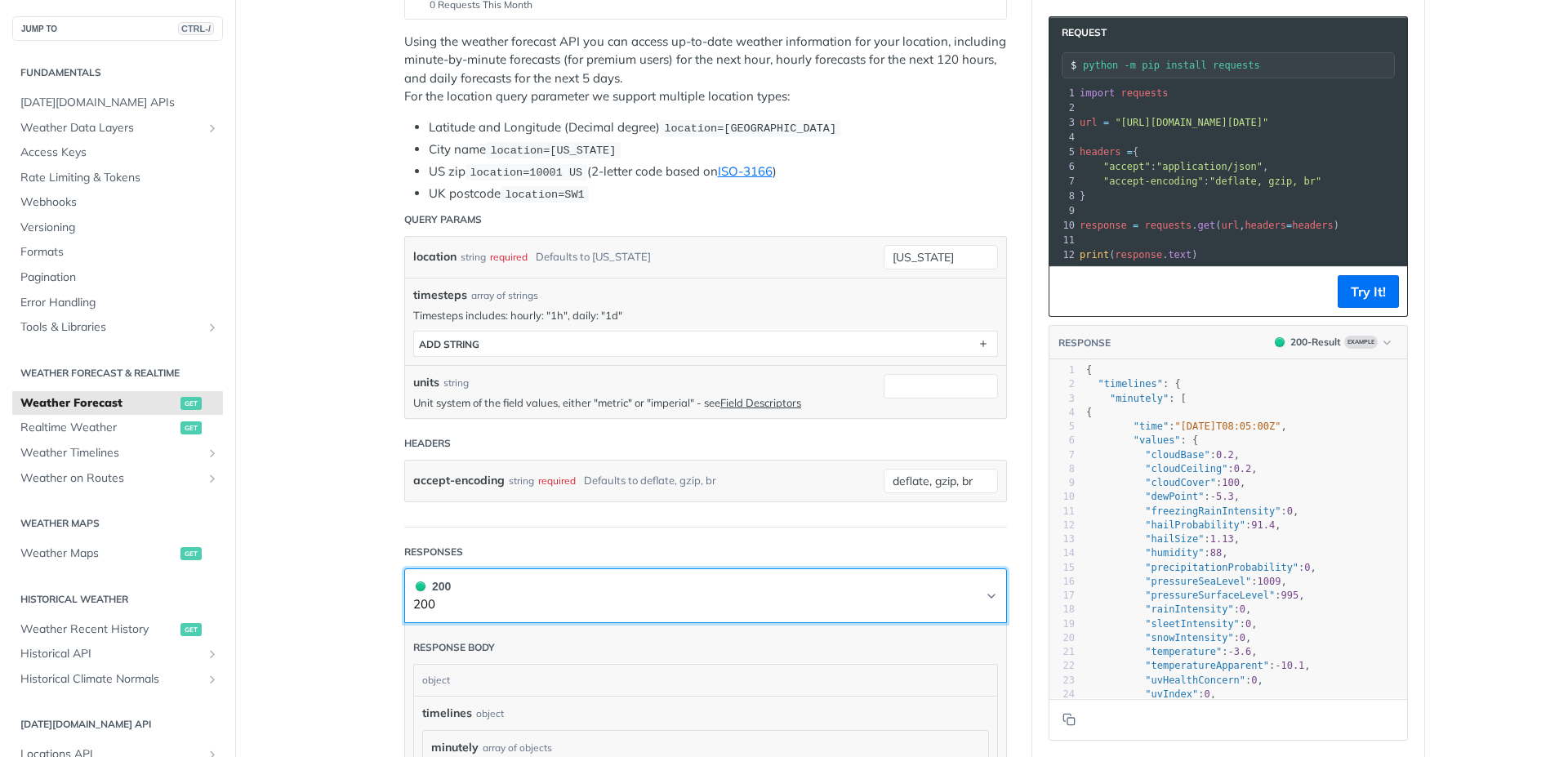
click at [987, 594] on icon "Chevron" at bounding box center [991, 596] width 13 height 13
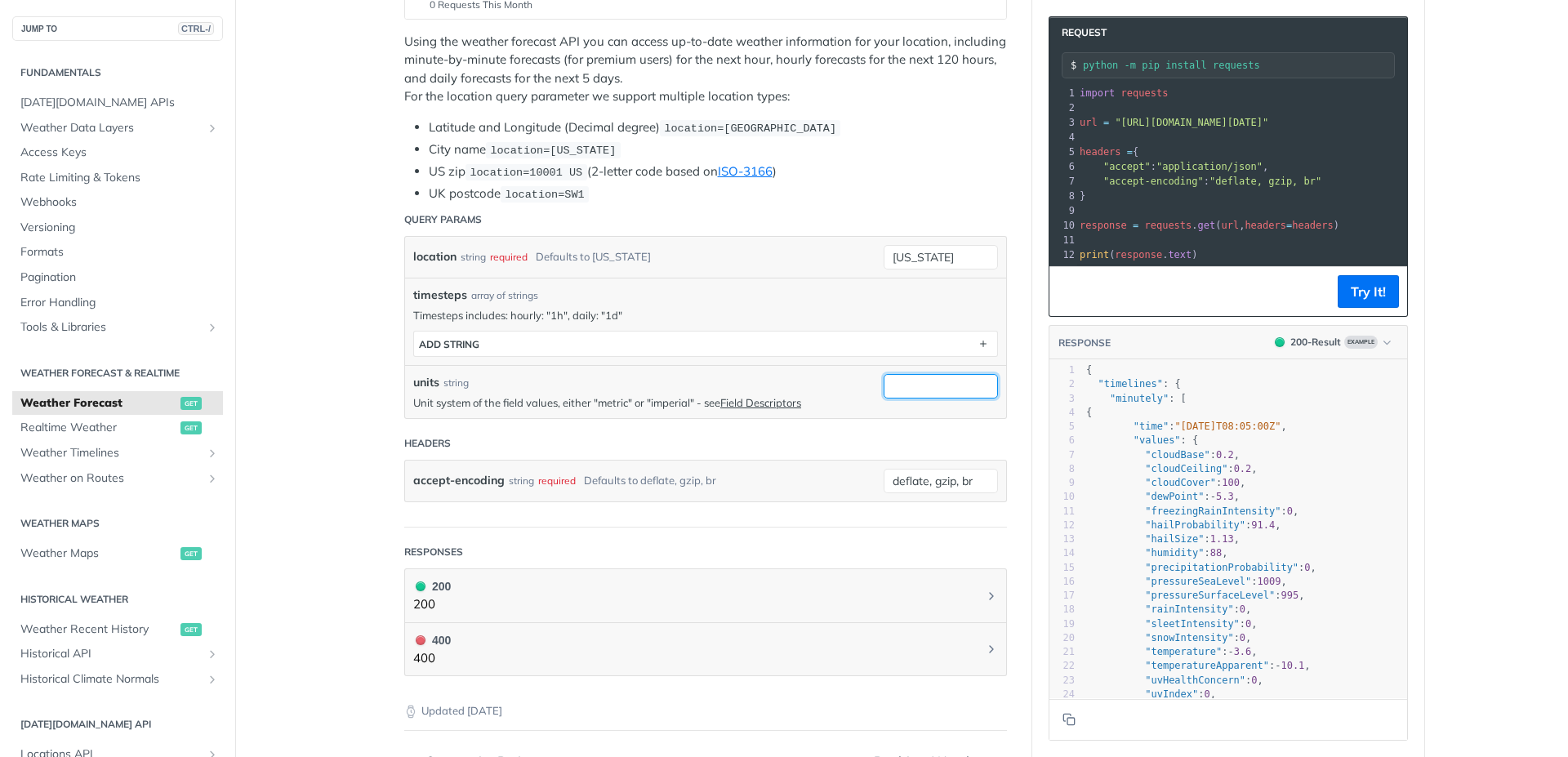
click at [973, 393] on input "units" at bounding box center [940, 386] width 115 height 25
click at [936, 414] on span "string" at bounding box center [939, 419] width 99 height 16
click at [886, 423] on form "Query Params location string required Defaults to new york new york timesteps a…" at bounding box center [706, 365] width 603 height 325
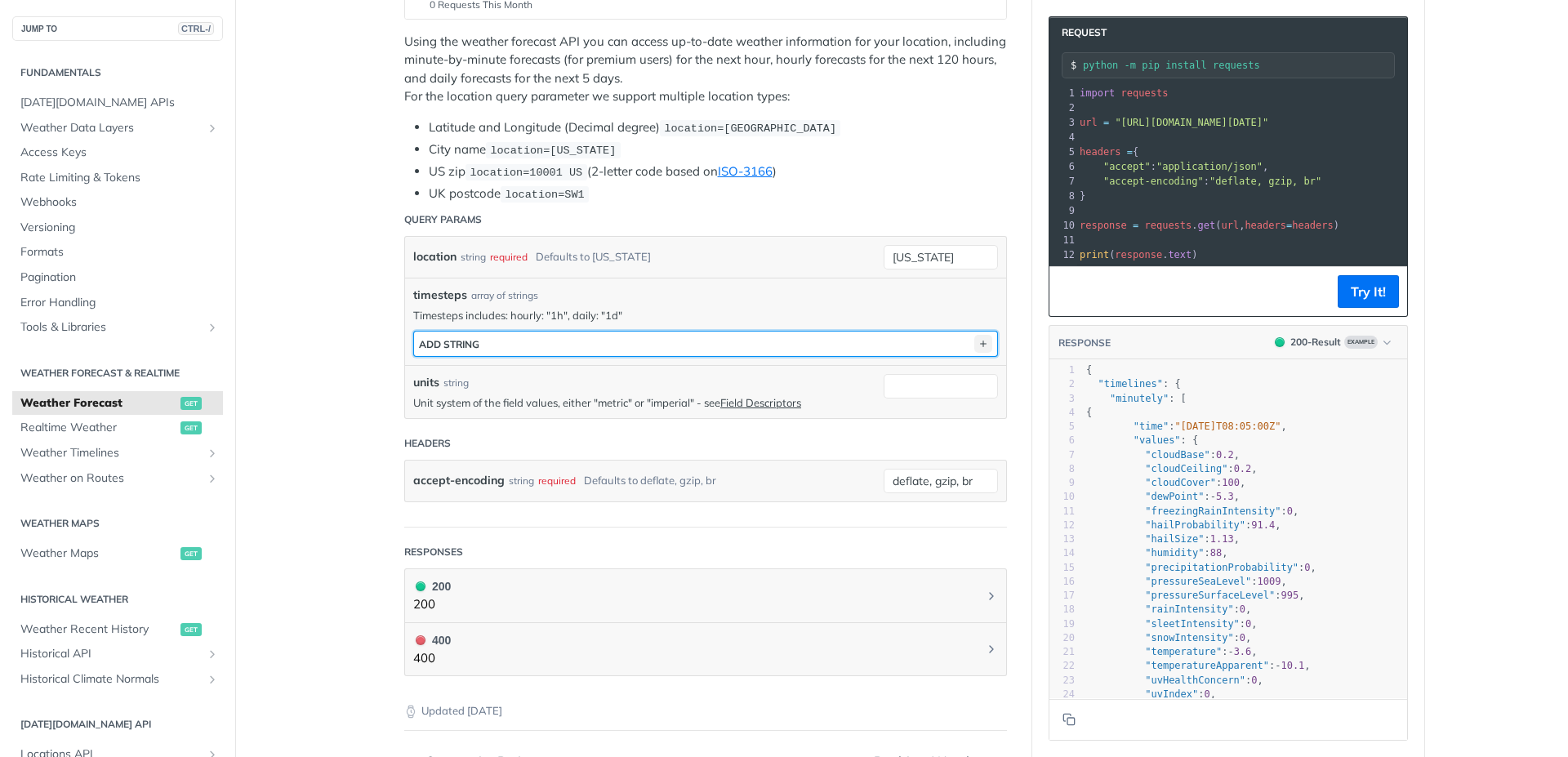
click at [974, 351] on icon "button" at bounding box center [983, 343] width 18 height 18
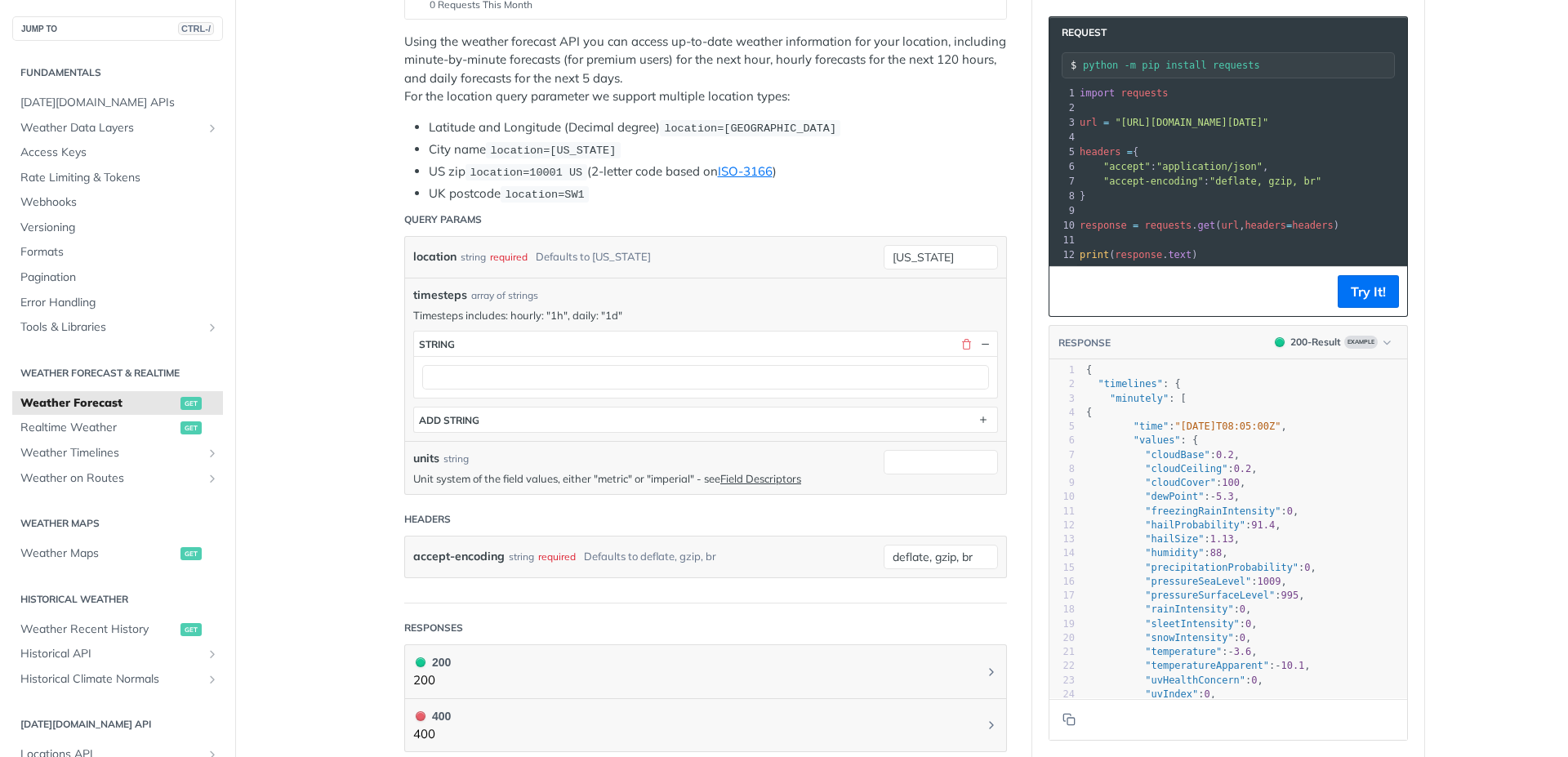
click at [855, 487] on div "units string Unit system of the field values, either "metric" or "imperial" - s…" at bounding box center [706, 467] width 601 height 53
click at [765, 476] on link "Field Descriptors" at bounding box center [760, 478] width 81 height 13
